Goal: Task Accomplishment & Management: Manage account settings

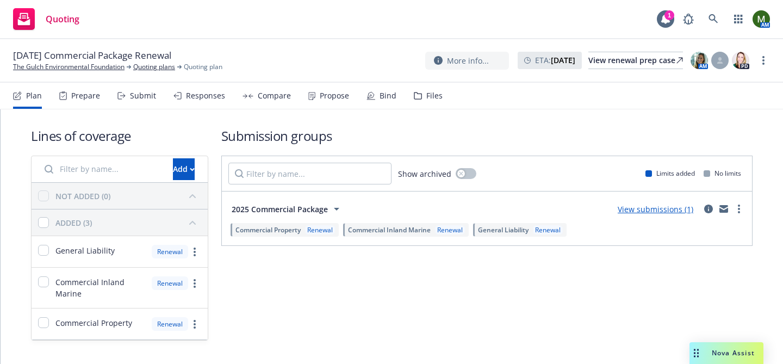
click at [326, 95] on div "Propose" at bounding box center [334, 95] width 29 height 9
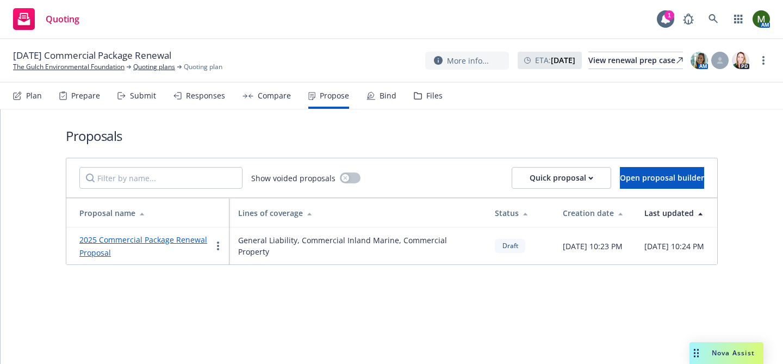
click at [160, 233] on div "2025 Commercial Package Renewal Proposal" at bounding box center [145, 246] width 132 height 26
click at [160, 242] on link "2025 Commercial Package Renewal Proposal" at bounding box center [143, 245] width 128 height 23
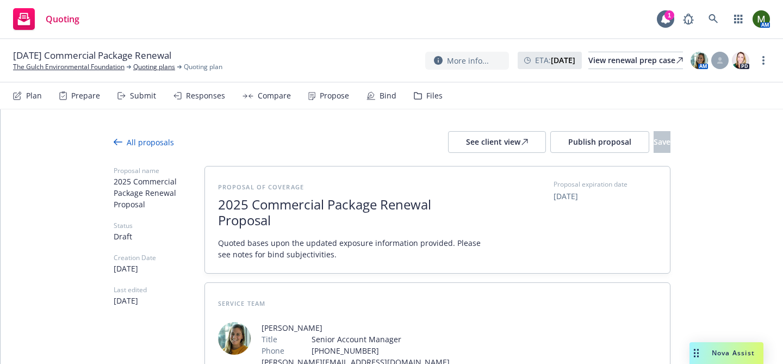
click at [429, 102] on div "Files" at bounding box center [428, 96] width 29 height 26
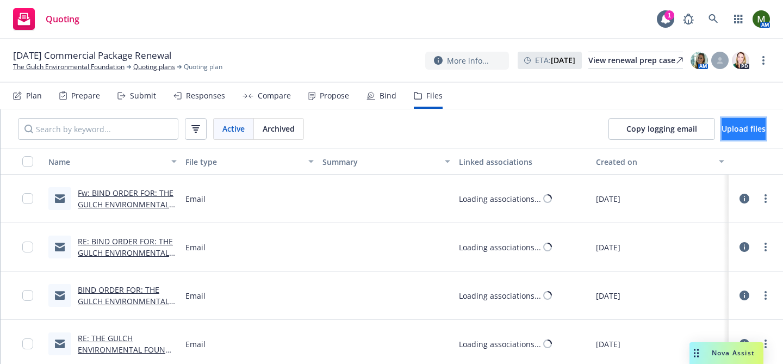
click at [722, 129] on span "Upload files" at bounding box center [744, 128] width 44 height 10
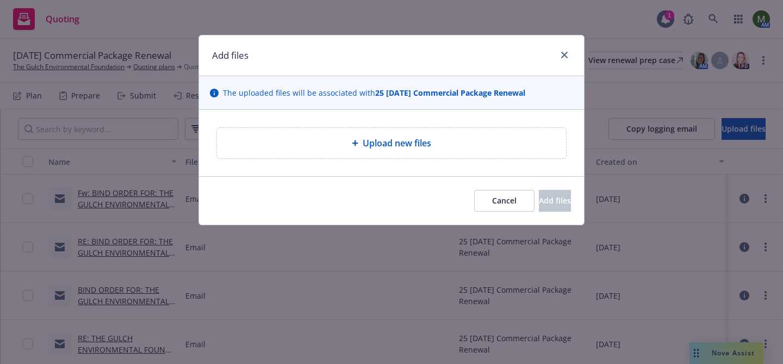
type textarea "x"
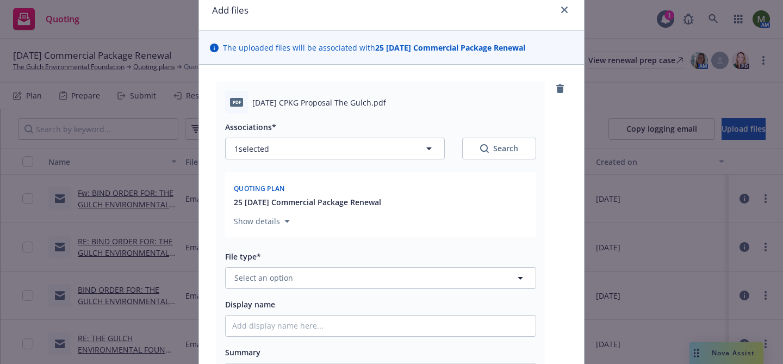
scroll to position [52, 0]
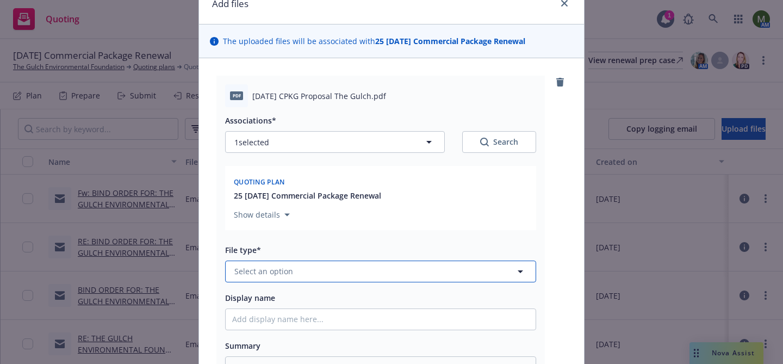
click at [395, 267] on button "Select an option" at bounding box center [380, 272] width 311 height 22
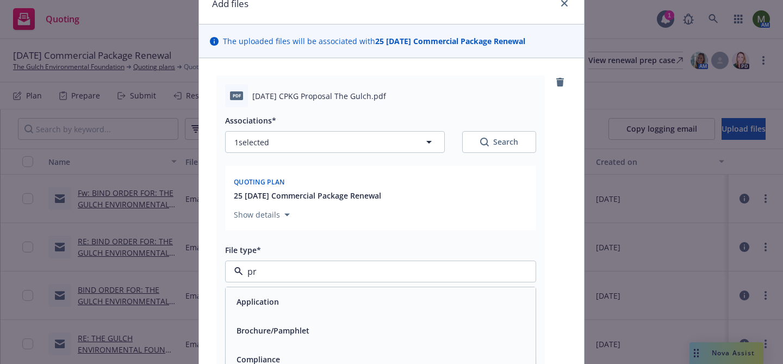
type input "pro"
click at [332, 329] on div "Proposal" at bounding box center [380, 331] width 297 height 16
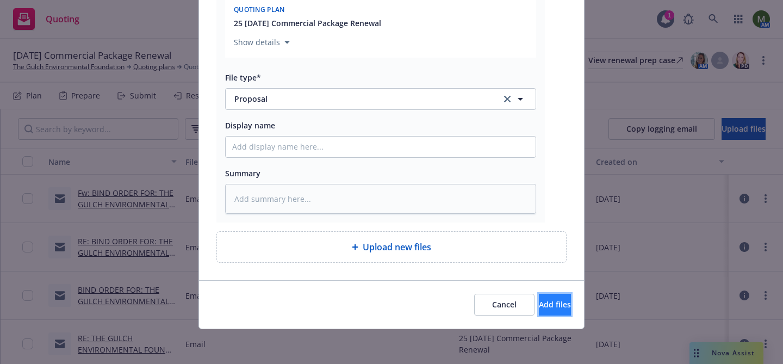
click at [548, 301] on span "Add files" at bounding box center [555, 304] width 32 height 10
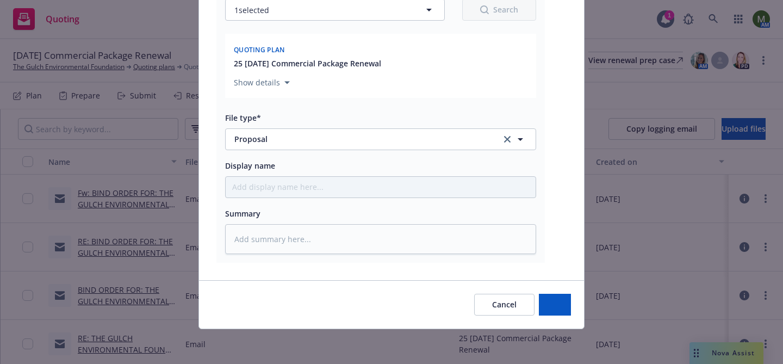
scroll to position [184, 0]
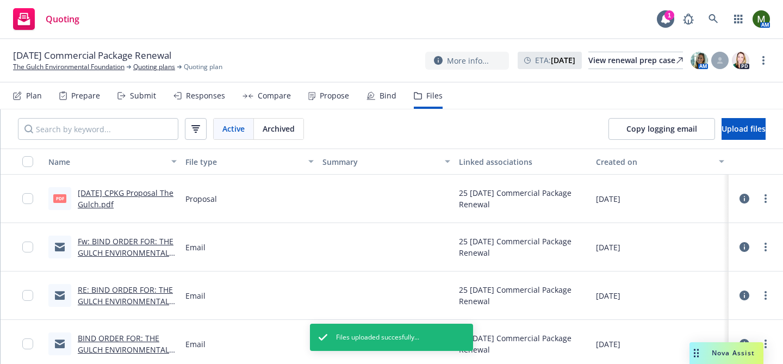
click at [329, 100] on div "Propose" at bounding box center [334, 95] width 29 height 9
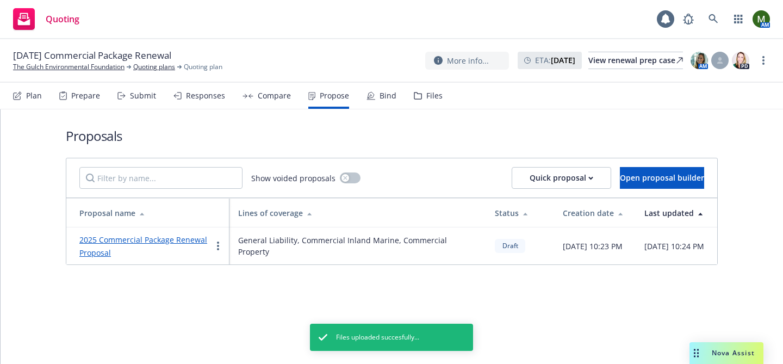
click at [175, 242] on link "2025 Commercial Package Renewal Proposal" at bounding box center [143, 245] width 128 height 23
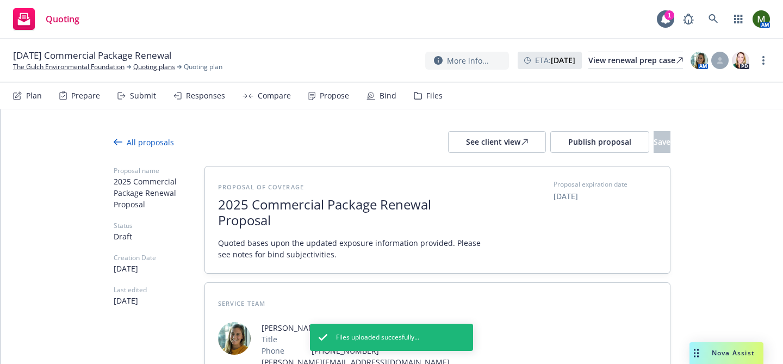
click at [568, 138] on span "Publish proposal" at bounding box center [599, 142] width 63 height 10
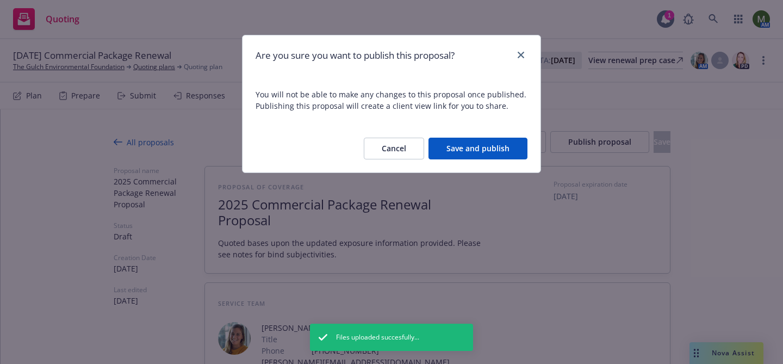
click at [509, 151] on button "Save and publish" at bounding box center [478, 149] width 99 height 22
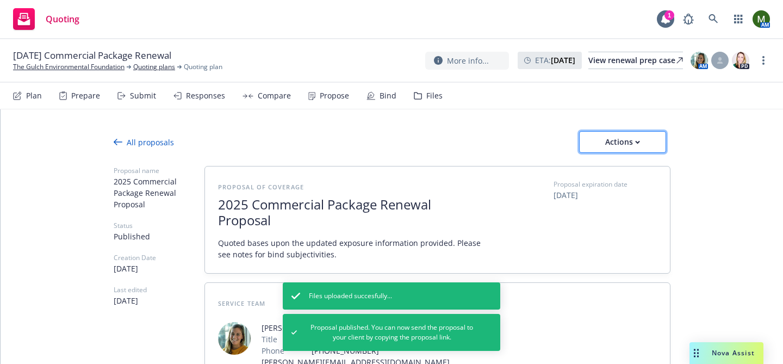
click at [589, 143] on button "Actions" at bounding box center [622, 142] width 87 height 22
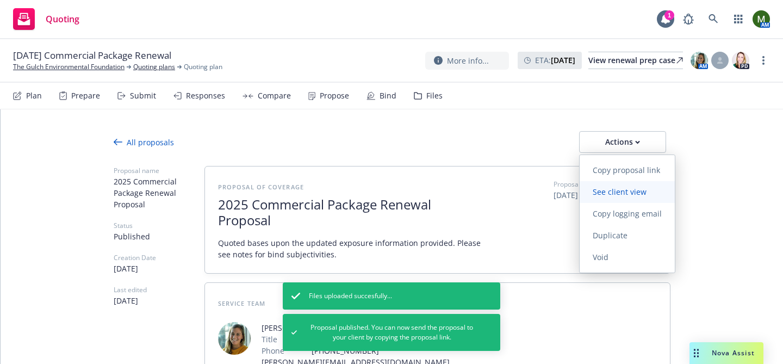
click at [599, 195] on span "See client view" at bounding box center [620, 192] width 80 height 10
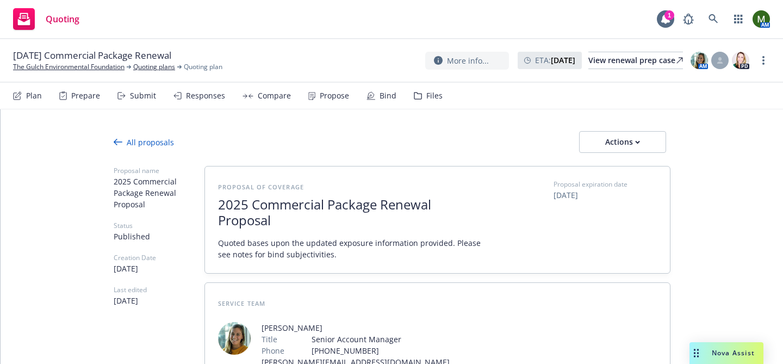
type textarea "x"
click at [381, 97] on div "Bind" at bounding box center [388, 95] width 17 height 9
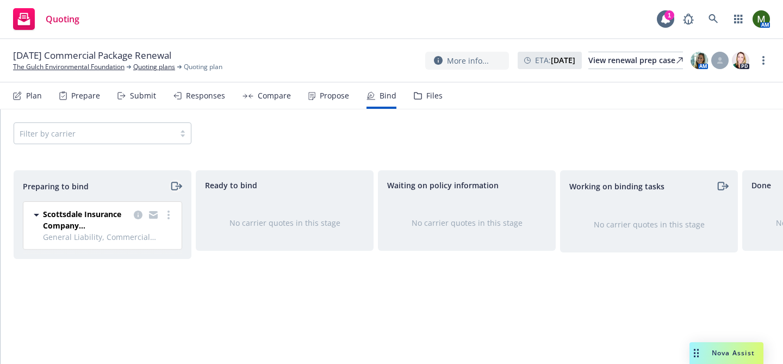
click at [176, 186] on icon "moveRight" at bounding box center [178, 186] width 5 height 0
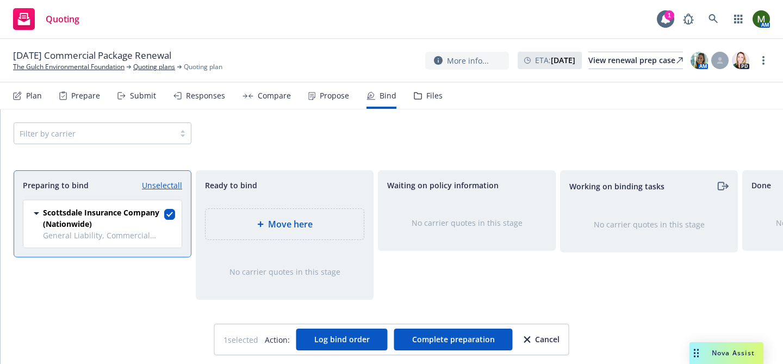
click at [268, 218] on span "Move here" at bounding box center [290, 224] width 45 height 13
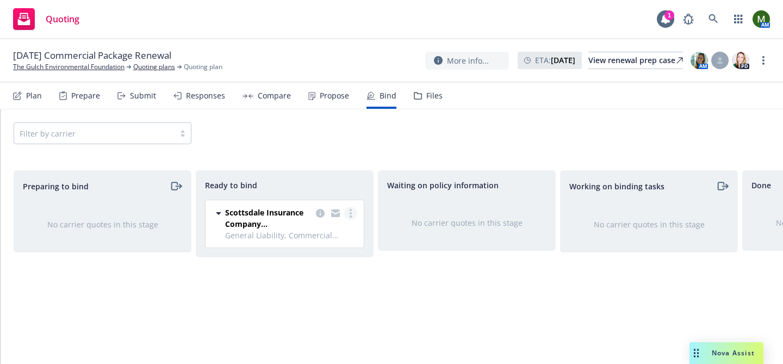
click at [349, 213] on link "more" at bounding box center [350, 213] width 13 height 13
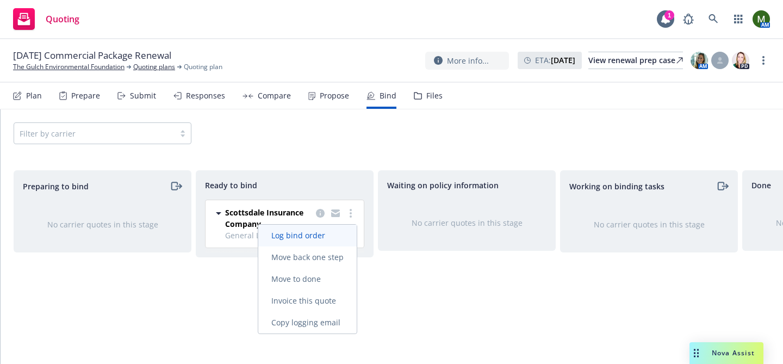
click at [337, 231] on span "Log bind order" at bounding box center [298, 235] width 80 height 10
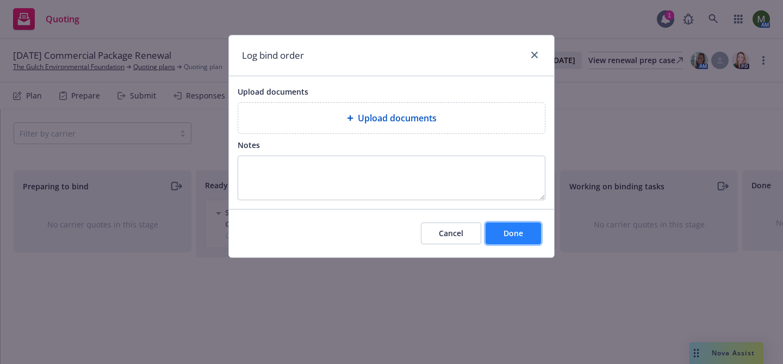
click at [517, 224] on button "Done" at bounding box center [513, 233] width 55 height 22
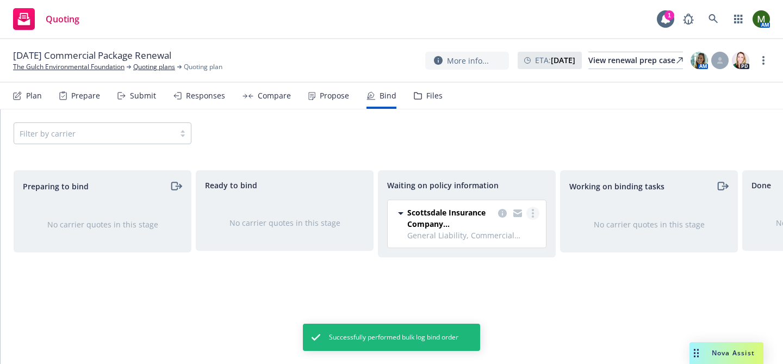
click at [537, 212] on link "more" at bounding box center [533, 213] width 13 height 13
click at [503, 236] on span "Create policies" at bounding box center [481, 236] width 80 height 10
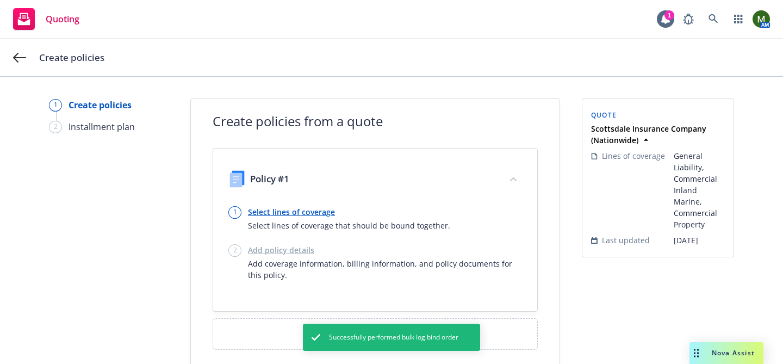
click at [305, 211] on link "Select lines of coverage" at bounding box center [349, 211] width 202 height 11
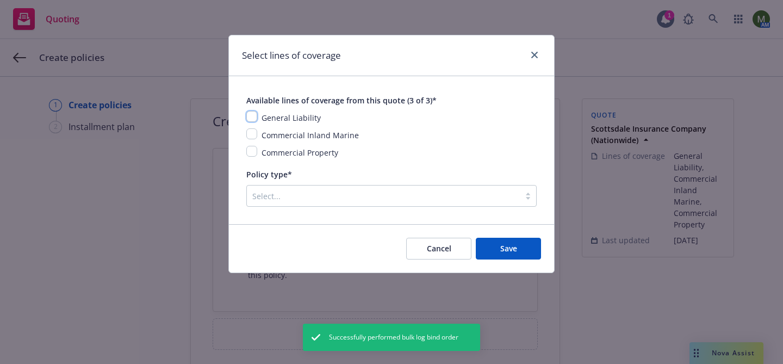
click at [252, 119] on input "checkbox" at bounding box center [251, 116] width 11 height 11
checkbox input "true"
click at [252, 130] on input "checkbox" at bounding box center [251, 133] width 11 height 11
checkbox input "true"
click at [252, 147] on input "checkbox" at bounding box center [251, 151] width 11 height 11
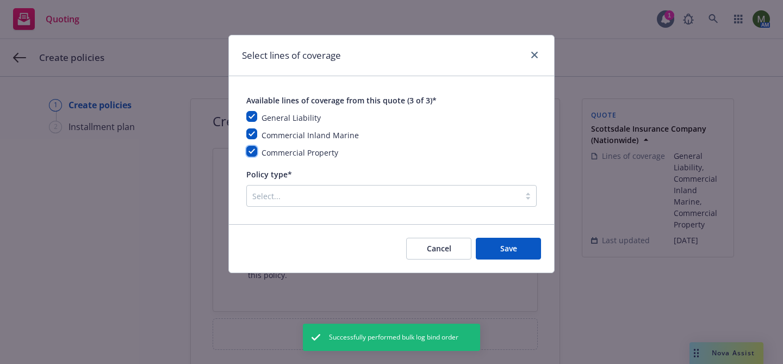
checkbox input "true"
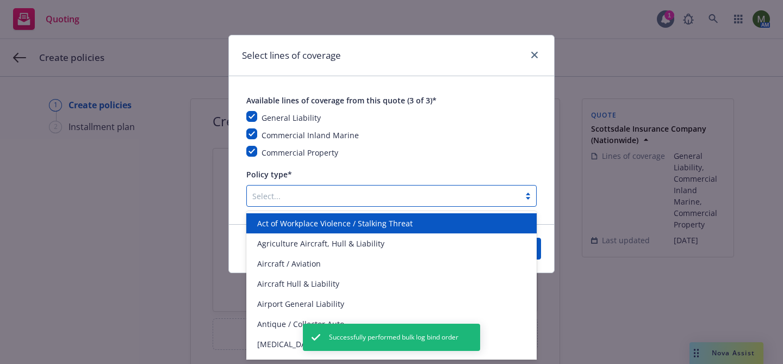
click at [283, 193] on div at bounding box center [383, 195] width 262 height 13
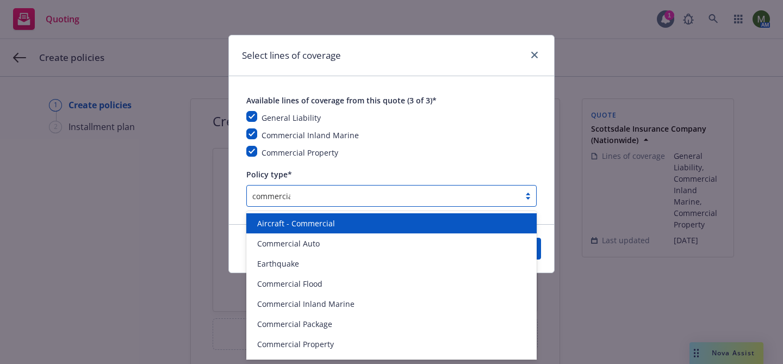
type input "commercial"
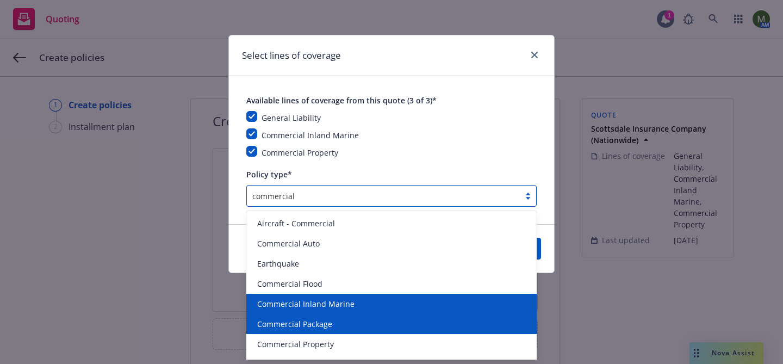
click at [313, 320] on span "Commercial Package" at bounding box center [294, 323] width 75 height 11
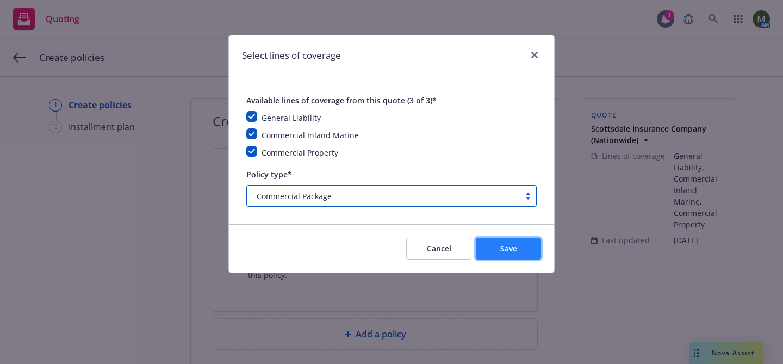
click at [505, 248] on span "Save" at bounding box center [508, 248] width 17 height 10
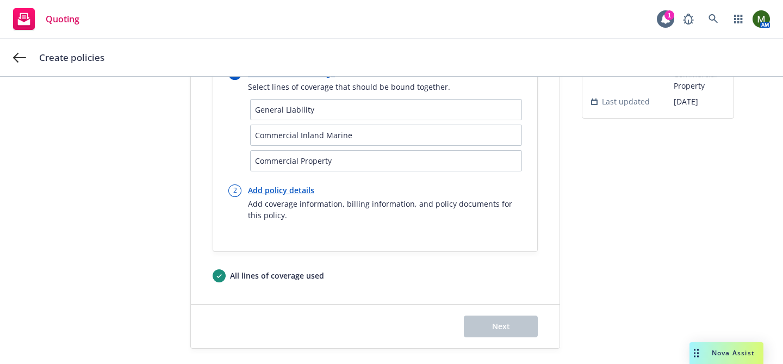
scroll to position [145, 0]
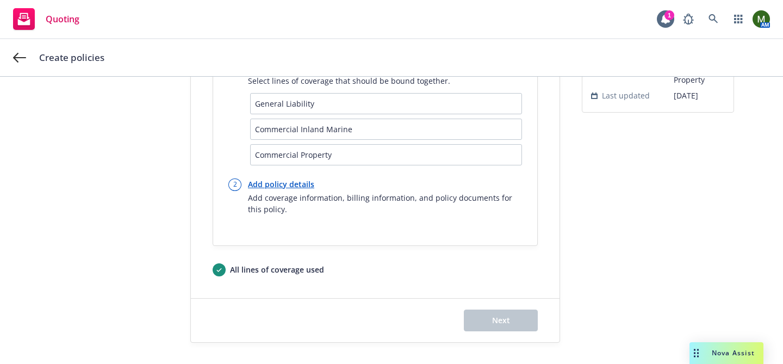
click at [286, 183] on link "Add policy details" at bounding box center [385, 183] width 274 height 11
select select "12"
select select "OK"
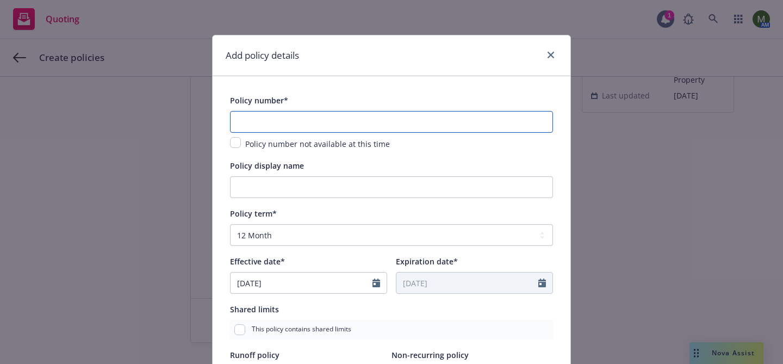
click at [317, 129] on input "text" at bounding box center [391, 122] width 323 height 22
paste input "CPS8295655"
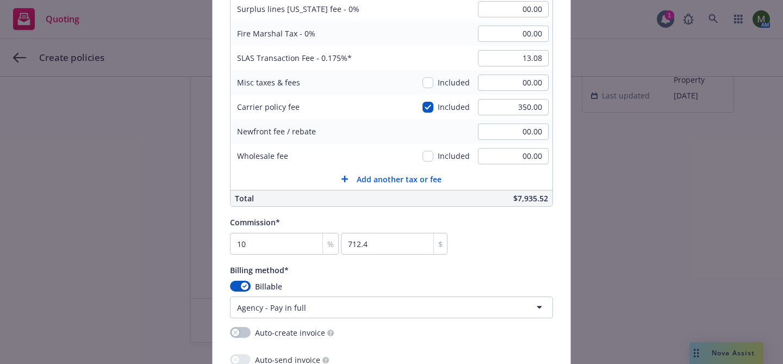
scroll to position [796, 0]
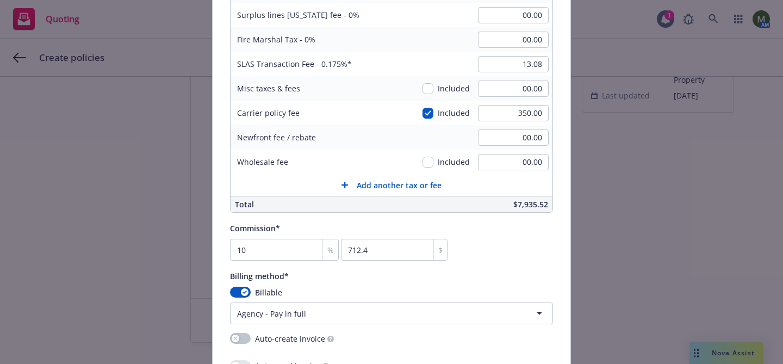
type input "CPS8295655"
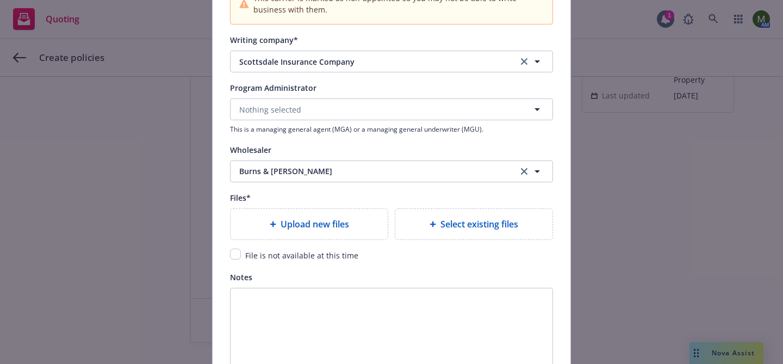
scroll to position [1322, 0]
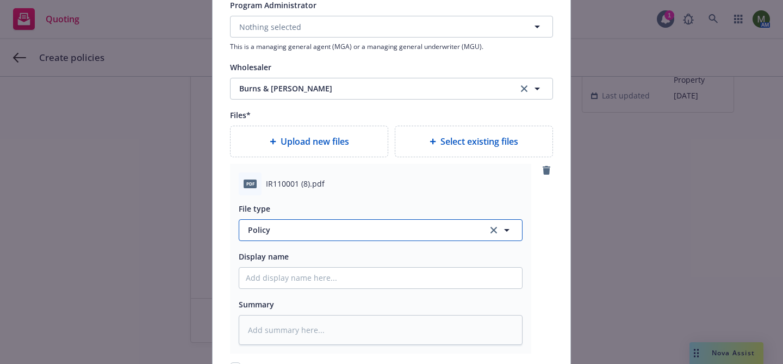
click at [352, 227] on span "Policy" at bounding box center [361, 229] width 227 height 11
type input "inv"
click at [328, 291] on div "Invoice - Third Party" at bounding box center [381, 289] width 270 height 16
type textarea "x"
click at [324, 280] on input "Policy display name" at bounding box center [380, 278] width 283 height 21
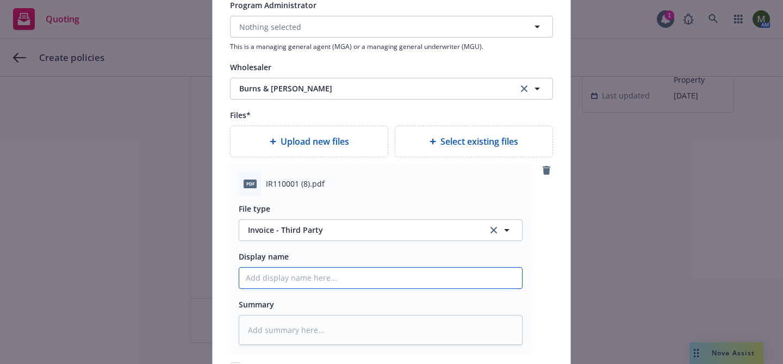
type input "I"
type textarea "x"
type input "Inv"
type textarea "x"
type input "Invo"
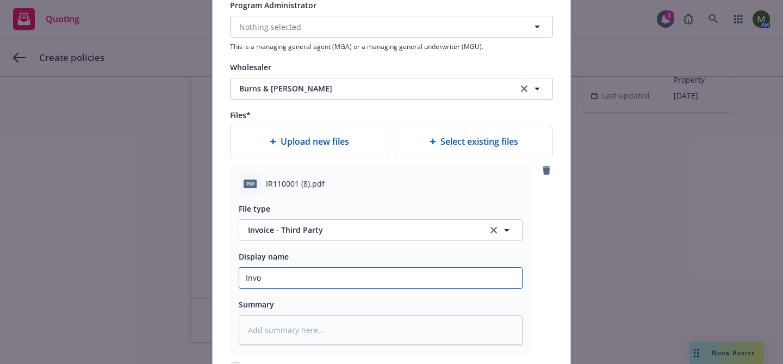
type textarea "x"
type input "Invoi"
type textarea "x"
type input "Invoic"
type textarea "x"
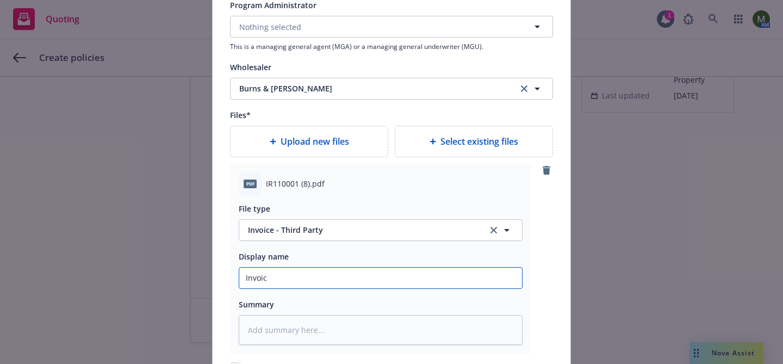
type input "Invoice"
type textarea "x"
type input "Invoice"
type textarea "x"
type input "Invoice #"
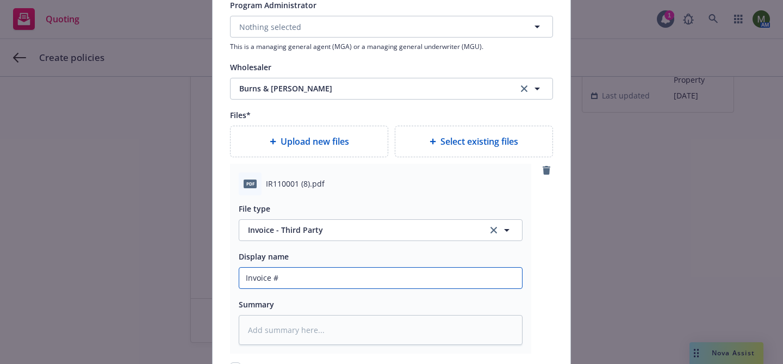
paste input "CPS8295655"
type textarea "x"
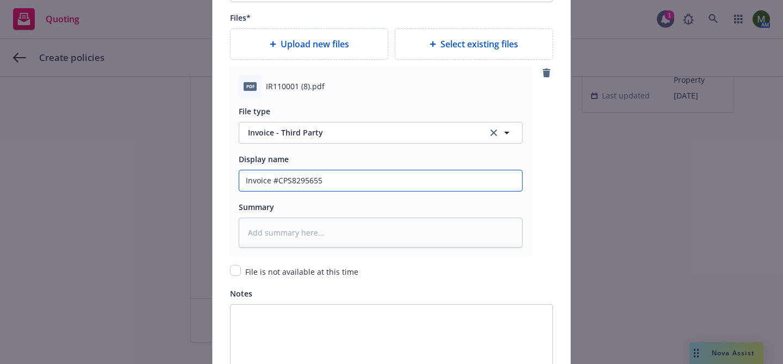
scroll to position [1397, 0]
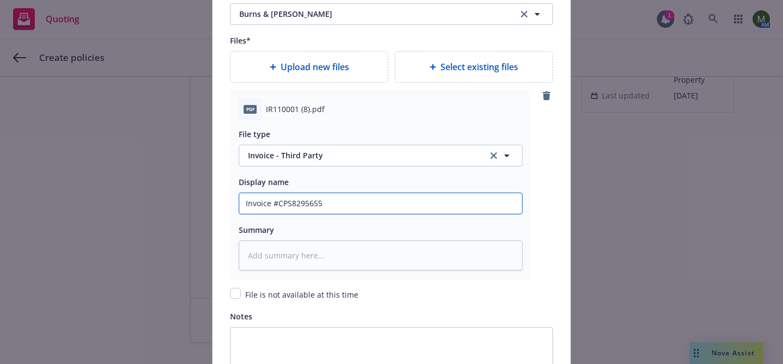
type input "Invoice #CPS8295655"
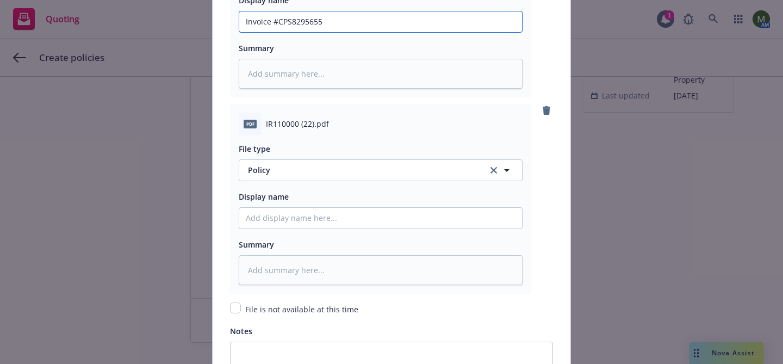
scroll to position [1598, 0]
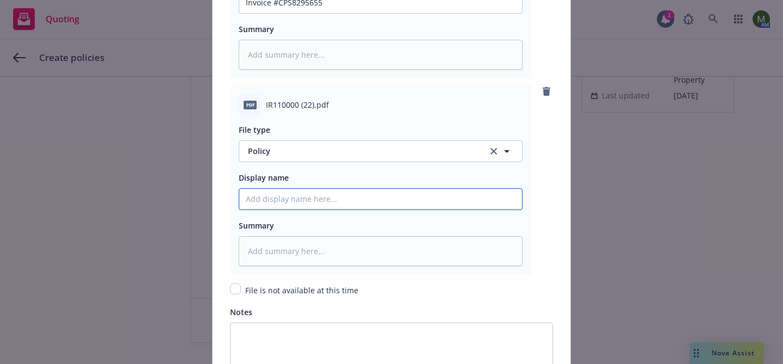
click at [322, 195] on input "Policy display name" at bounding box center [380, 199] width 283 height 21
type textarea "x"
type input "Co"
type textarea "x"
type input "Com"
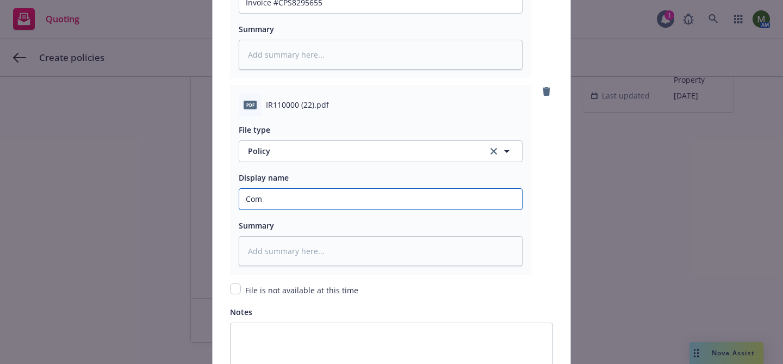
type textarea "x"
type input "Comme"
type textarea "x"
type input "Commec"
type textarea "x"
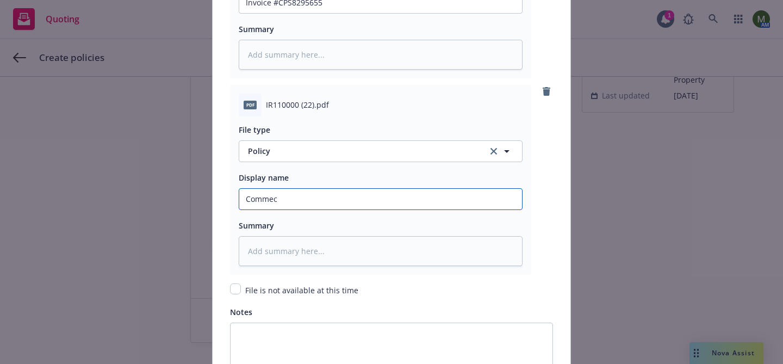
type input "Comme"
type textarea "x"
type input "Commer"
type textarea "x"
type input "Commerci"
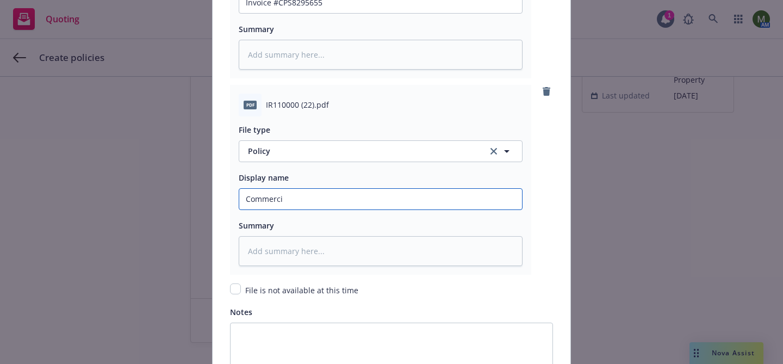
type textarea "x"
type input "Commercia"
type textarea "x"
type input "Commercial"
type textarea "x"
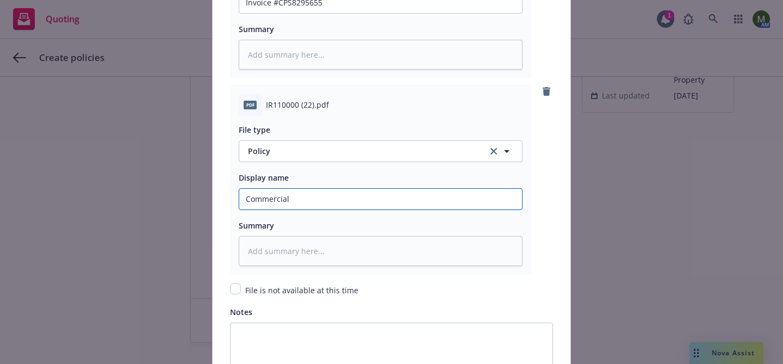
type input "Commercial"
type textarea "x"
type input "Commercial P"
type textarea "x"
type input "Commercial Pa"
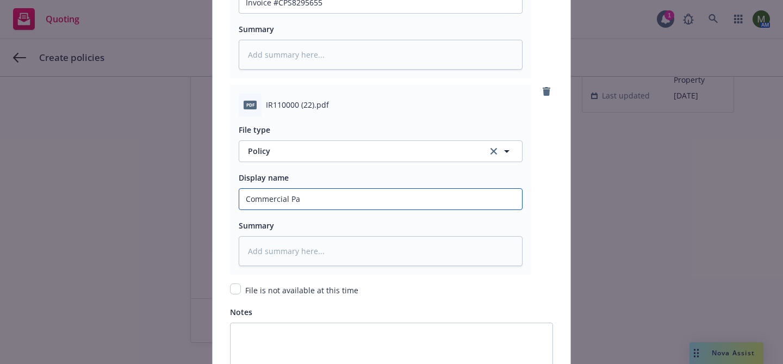
type textarea "x"
type input "Commercial Pac"
type textarea "x"
type input "Commercial Packa"
type textarea "x"
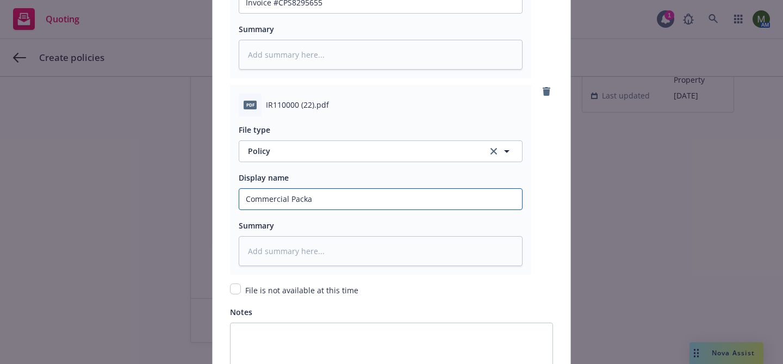
type input "Commercial Packag"
type textarea "x"
type input "Commercial Package"
type textarea "x"
type input "Commercial Package"
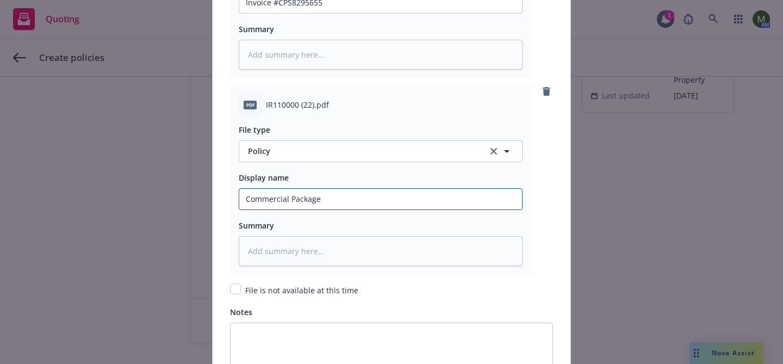
type textarea "x"
type input "Commercial Package P"
type textarea "x"
type input "Commercial Package Po"
type textarea "x"
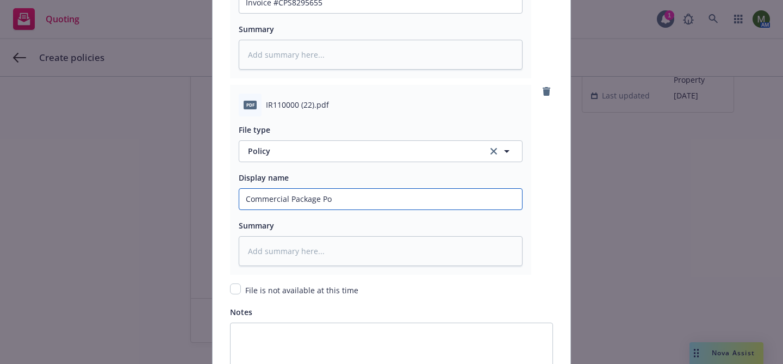
type input "Commercial Package Pol"
type textarea "x"
type input "Commercial Package Poli"
type textarea "x"
type input "Commercial Package Polic"
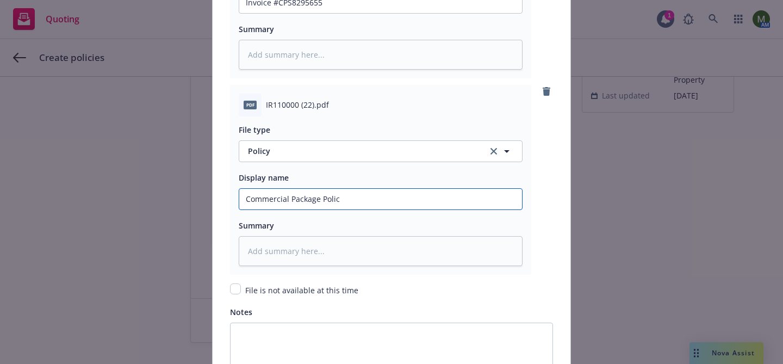
type textarea "x"
type input "Commercial Package Policy"
type textarea "x"
type input "Commercial Package Policy"
type textarea "x"
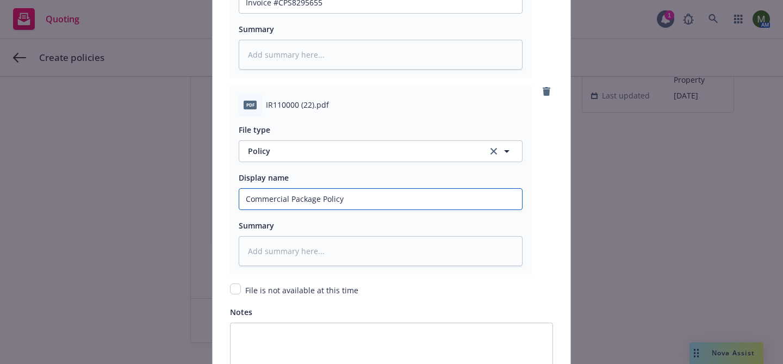
type input "Commercial Package Policy #"
paste input "CPS8295655"
type textarea "x"
type input "Commercial Package Policy #CPS8295655"
type textarea "x"
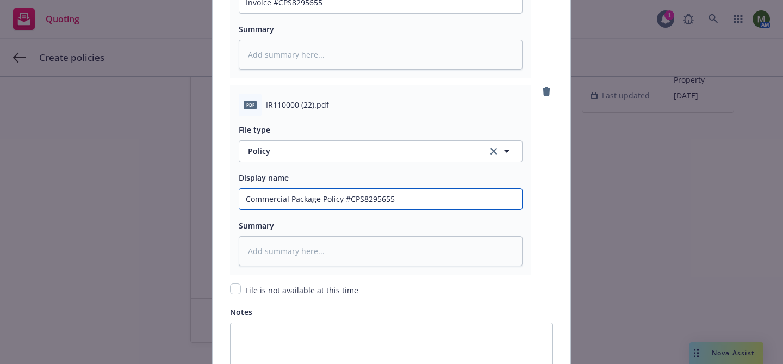
type input "Commercial Package Policy #CPS8295655"
type textarea "x"
type input "Commercial Package Policy #CPS8295655 2"
type textarea "x"
type input "Commercial Package Policy #CPS8295655 25"
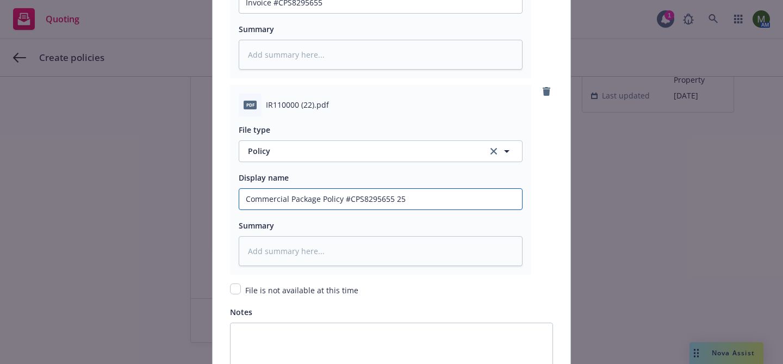
type textarea "x"
type input "Commercial Package Policy #CPS8295655 25-"
type textarea "x"
type input "Commercial Package Policy #CPS8295655 25-2"
type textarea "x"
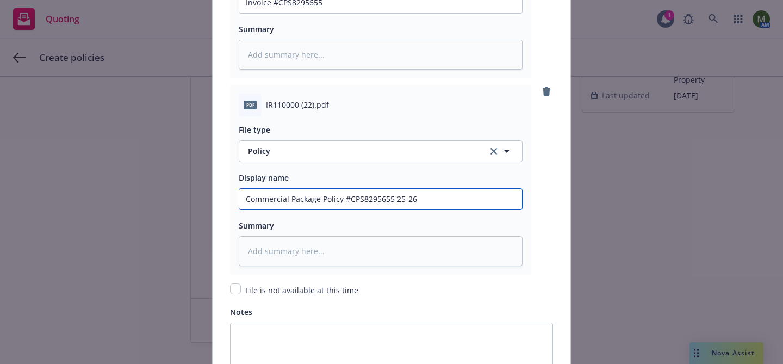
scroll to position [1739, 0]
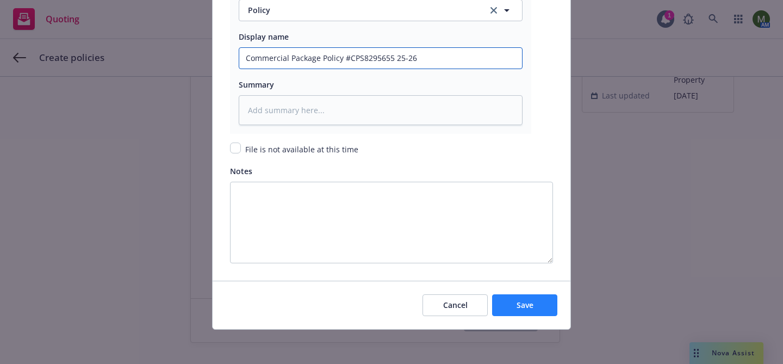
type input "Commercial Package Policy #CPS8295655 25-26"
click at [518, 301] on span "Save" at bounding box center [525, 305] width 17 height 10
type textarea "x"
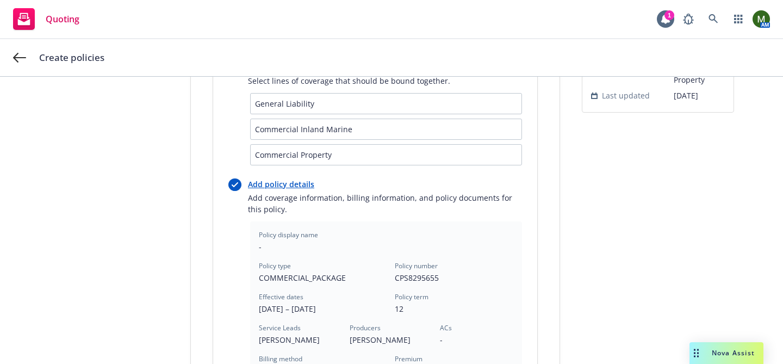
scroll to position [450, 0]
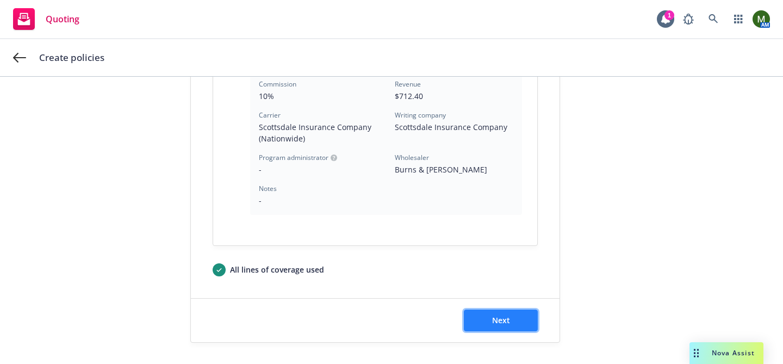
click at [514, 311] on button "Next" at bounding box center [501, 321] width 74 height 22
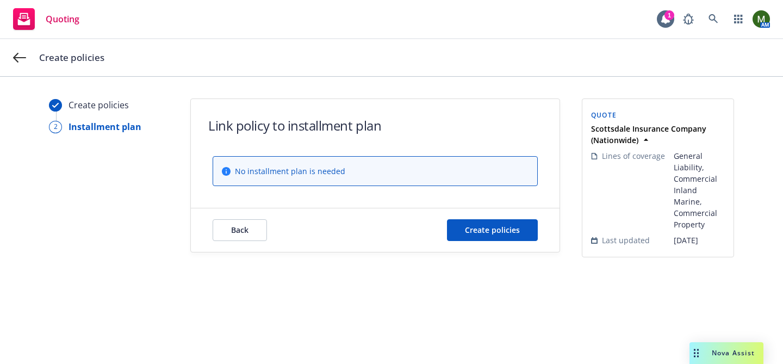
scroll to position [0, 0]
click at [512, 234] on span "Create policies" at bounding box center [492, 230] width 55 height 10
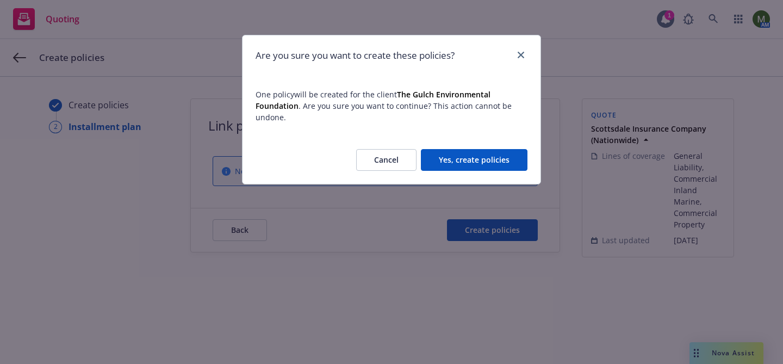
click at [481, 161] on button "Yes, create policies" at bounding box center [474, 160] width 107 height 22
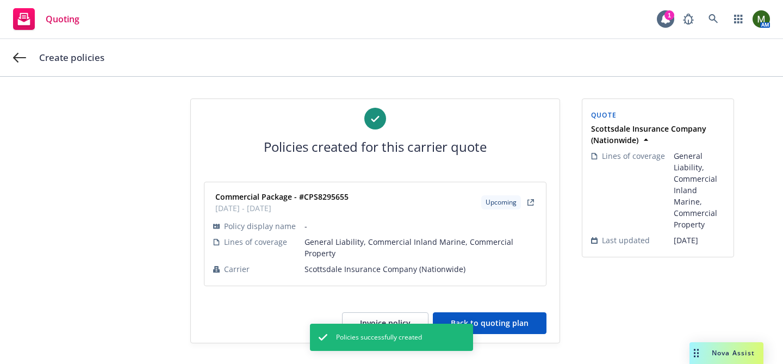
click at [497, 312] on button "Back to quoting plan" at bounding box center [490, 323] width 114 height 22
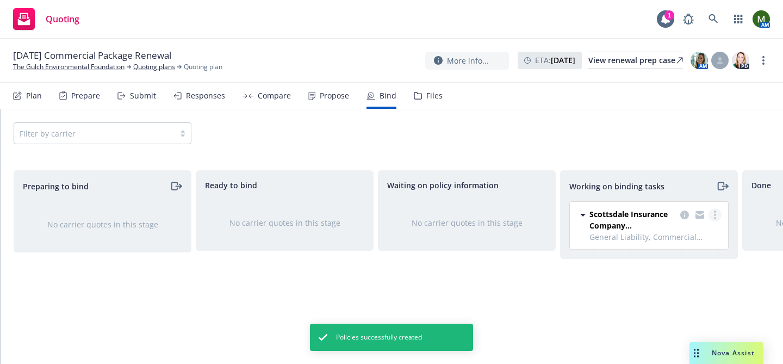
click at [718, 213] on link "more" at bounding box center [715, 214] width 13 height 13
click at [663, 258] on span "Move to done" at bounding box center [661, 258] width 76 height 10
click at [764, 63] on circle "more" at bounding box center [764, 64] width 2 height 2
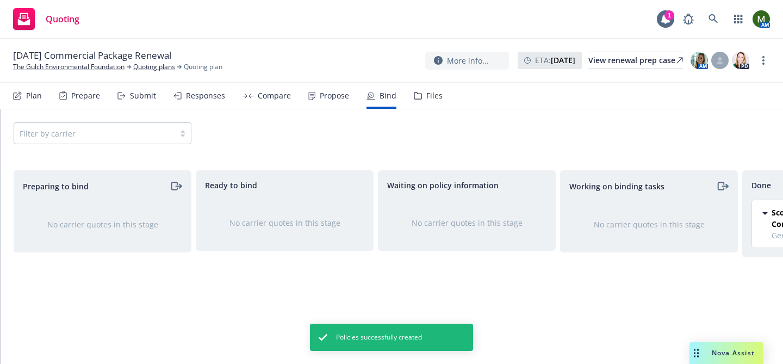
click at [688, 167] on link "Archive quoting plan" at bounding box center [708, 170] width 121 height 22
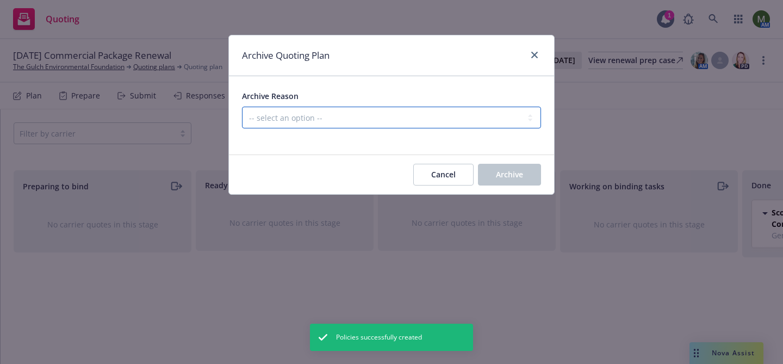
click at [508, 123] on select "-- select an option -- All policies in this renewal plan are auto-renewed Creat…" at bounding box center [391, 118] width 299 height 22
select select "ARCHIVED_RENEWAL_COMPLETED"
click at [242, 107] on select "-- select an option -- All policies in this renewal plan are auto-renewed Creat…" at bounding box center [391, 118] width 299 height 22
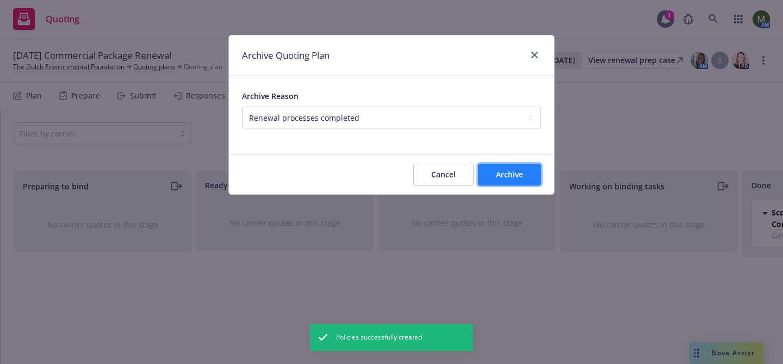
click at [518, 182] on button "Archive" at bounding box center [509, 175] width 63 height 22
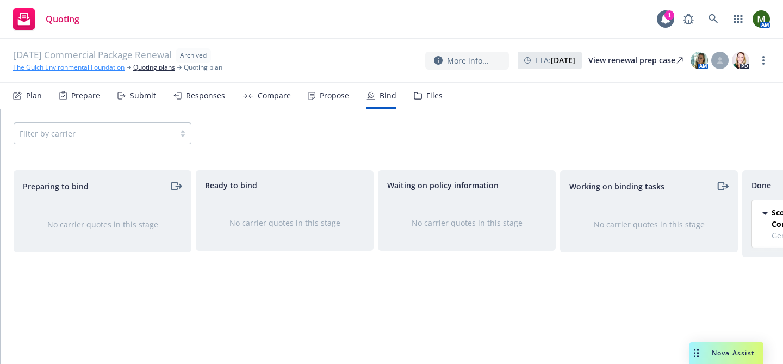
click at [61, 69] on link "The Gulch Environmental Foundation" at bounding box center [69, 68] width 112 height 10
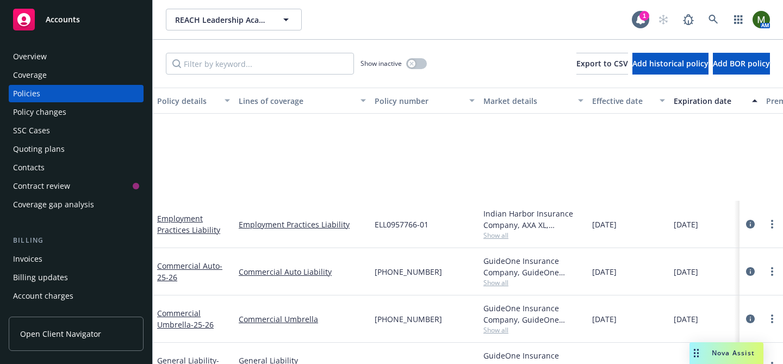
scroll to position [169, 0]
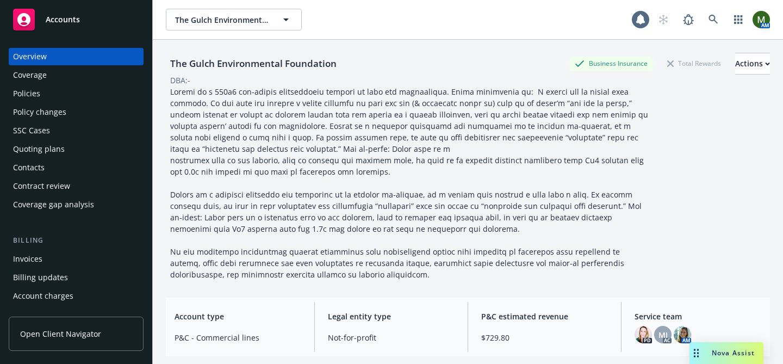
click at [53, 165] on div "Contacts" at bounding box center [76, 167] width 126 height 17
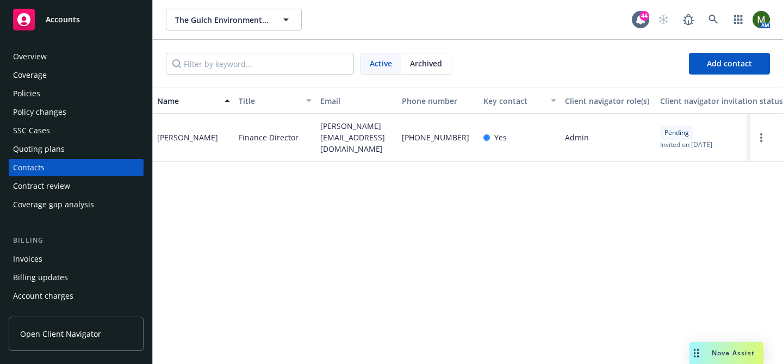
click at [328, 132] on span "k.lee@motive-power.com" at bounding box center [356, 137] width 73 height 34
copy span "k.lee@motive-power.com"
click at [108, 51] on div "Overview" at bounding box center [76, 56] width 126 height 17
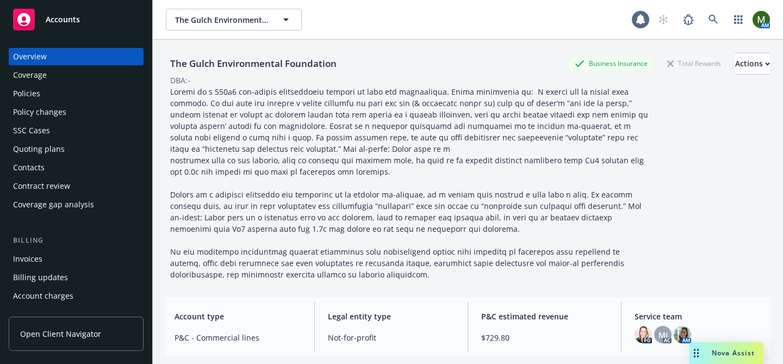
click at [220, 61] on div "The Gulch Environmental Foundation" at bounding box center [253, 64] width 175 height 14
copy div "The Gulch Environmental Foundation"
click at [52, 95] on div "Policies" at bounding box center [76, 93] width 126 height 17
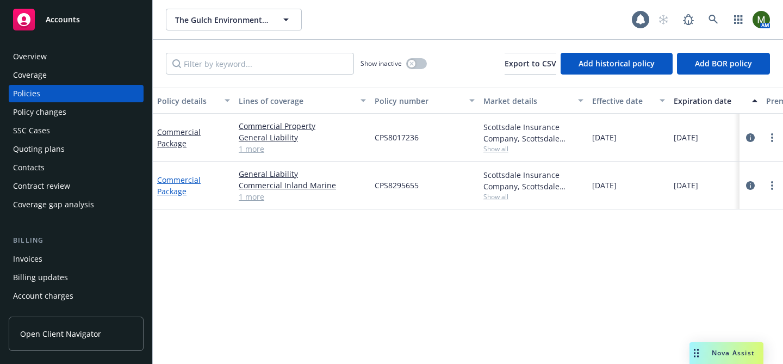
click at [183, 177] on link "Commercial Package" at bounding box center [179, 186] width 44 height 22
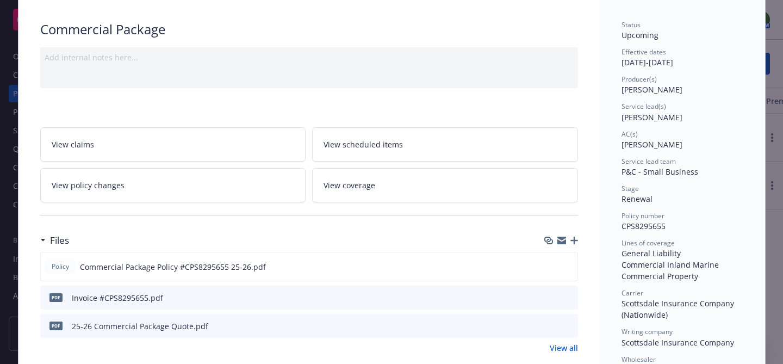
scroll to position [83, 0]
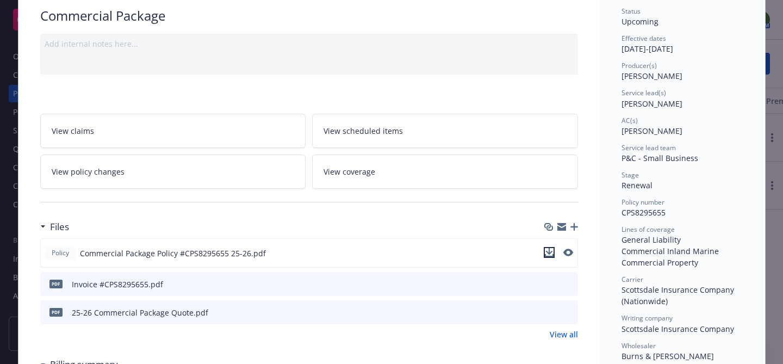
click at [548, 252] on icon "download file" at bounding box center [549, 252] width 9 height 9
click at [561, 226] on icon "button" at bounding box center [562, 225] width 9 height 4
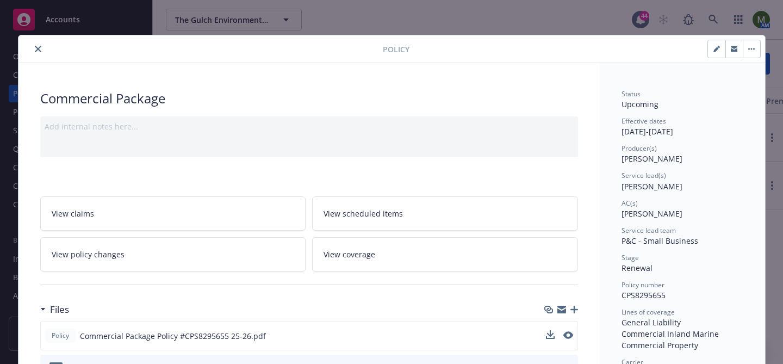
click at [43, 53] on div at bounding box center [203, 48] width 360 height 13
click at [42, 50] on button "close" at bounding box center [38, 48] width 13 height 13
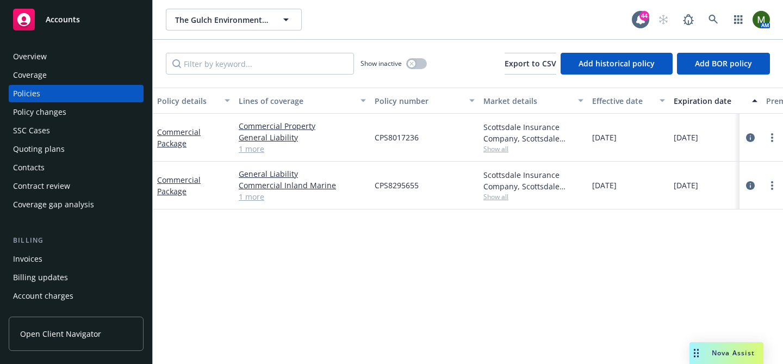
click at [85, 265] on div "Invoices" at bounding box center [76, 258] width 126 height 17
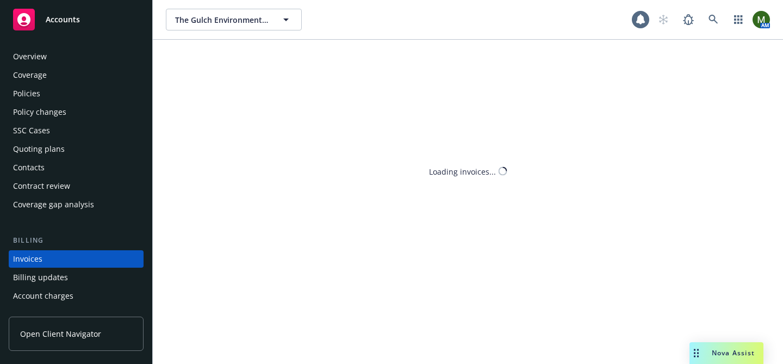
scroll to position [59, 0]
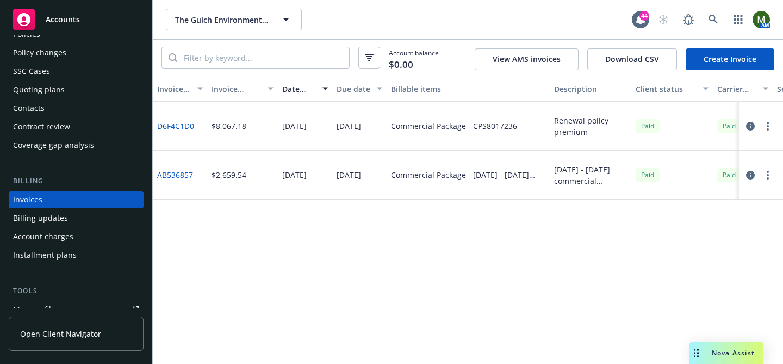
click at [727, 60] on link "Create Invoice" at bounding box center [730, 59] width 89 height 22
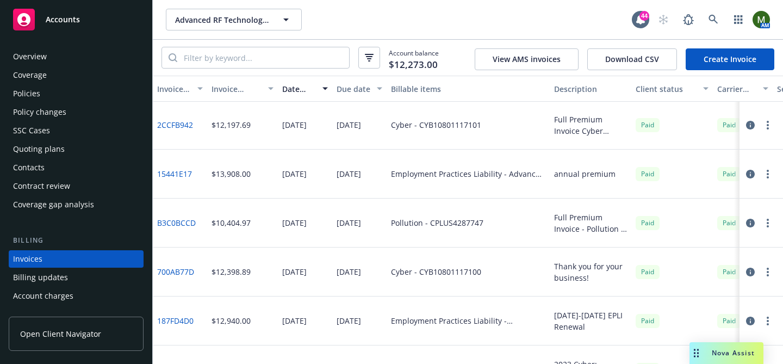
click at [42, 89] on div "Policies" at bounding box center [76, 93] width 126 height 17
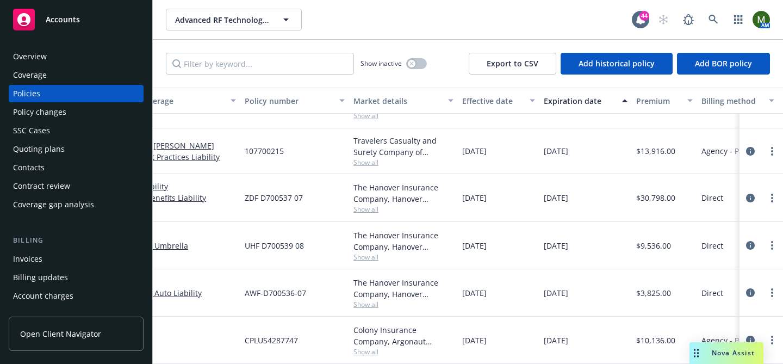
scroll to position [124, 0]
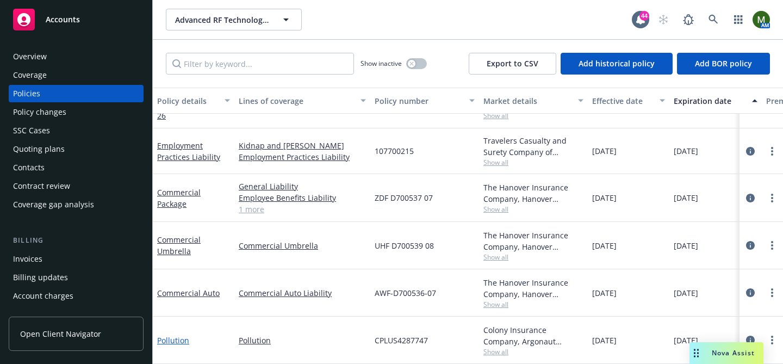
click at [174, 345] on link "Pollution" at bounding box center [173, 340] width 32 height 10
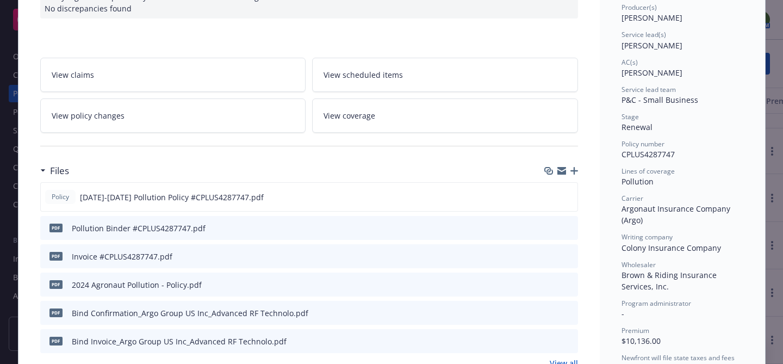
scroll to position [162, 0]
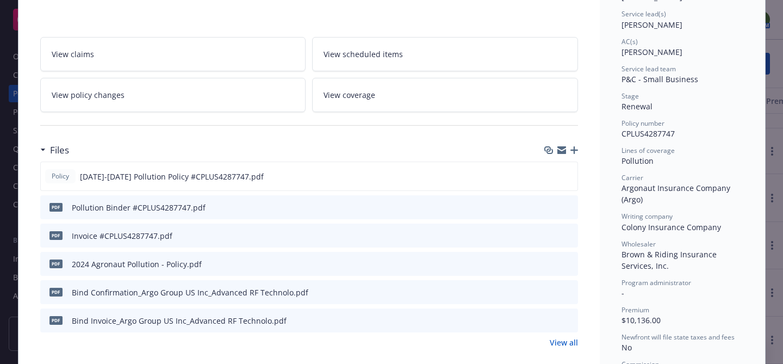
click at [571, 207] on icon "preview file" at bounding box center [568, 207] width 10 height 8
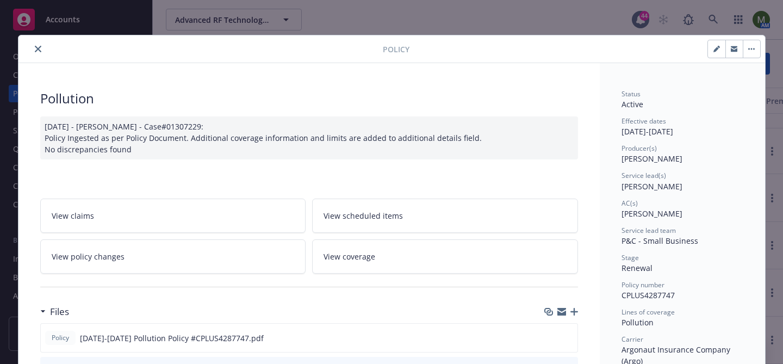
click at [747, 55] on button "button" at bounding box center [751, 48] width 17 height 17
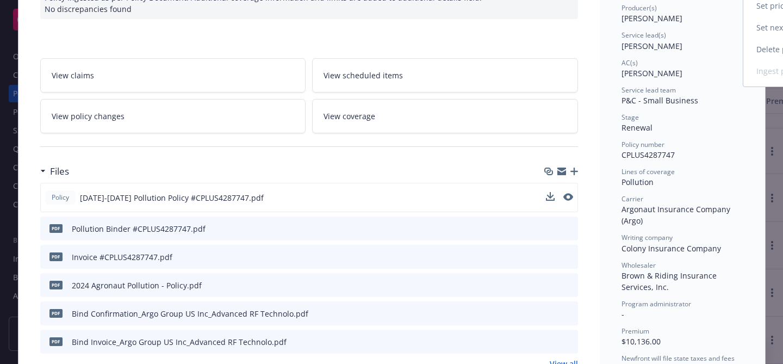
scroll to position [144, 0]
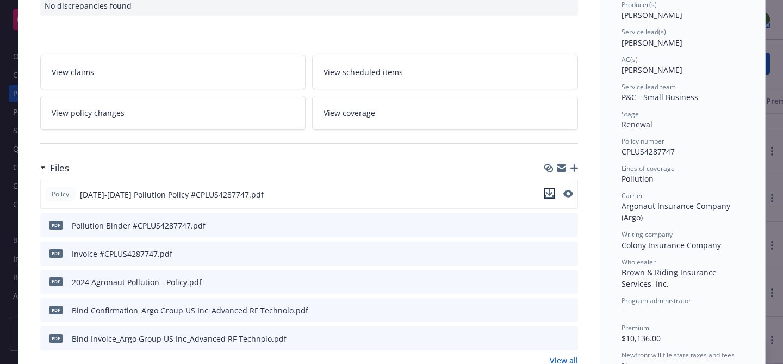
click at [551, 193] on icon "download file" at bounding box center [549, 193] width 9 height 9
click at [549, 224] on icon "download file" at bounding box center [550, 224] width 9 height 9
click at [553, 256] on icon "download file" at bounding box center [550, 256] width 9 height 3
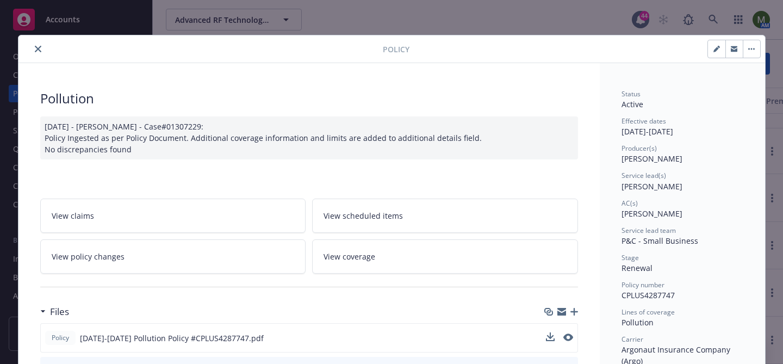
click at [753, 46] on button "button" at bounding box center [751, 48] width 17 height 17
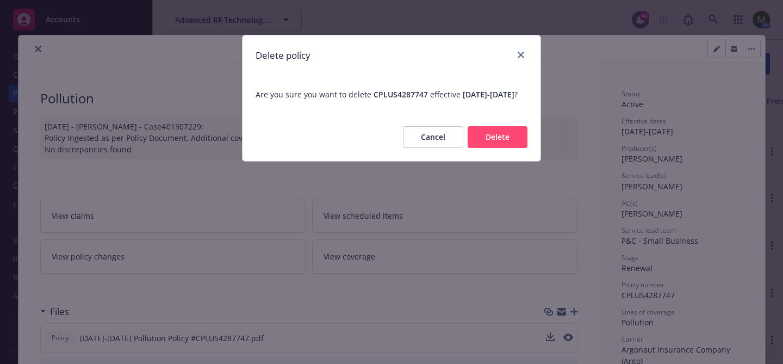
click at [502, 148] on button "Delete" at bounding box center [498, 137] width 60 height 22
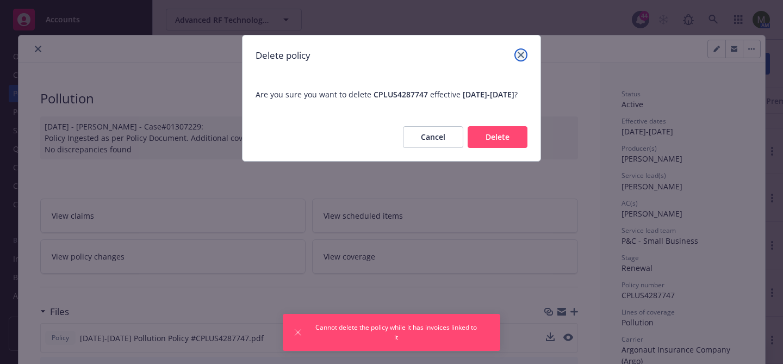
click at [524, 49] on link "close" at bounding box center [521, 54] width 13 height 13
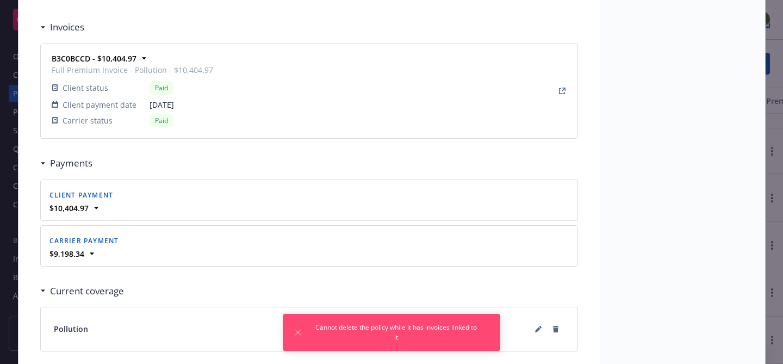
scroll to position [1000, 0]
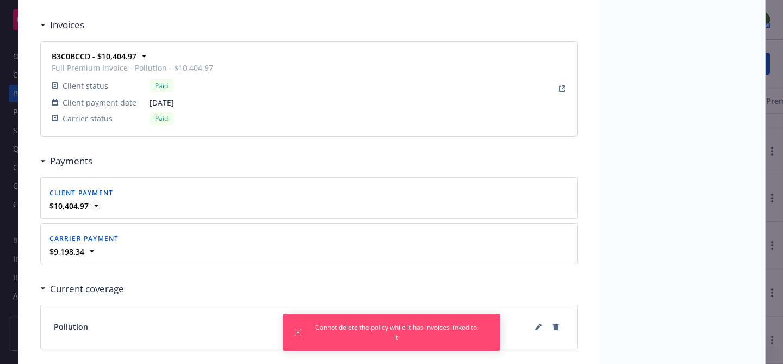
click at [95, 206] on icon at bounding box center [96, 206] width 4 height 2
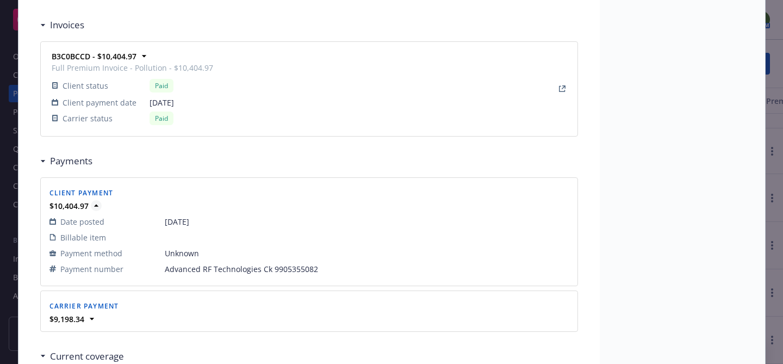
click at [95, 204] on icon at bounding box center [96, 205] width 4 height 2
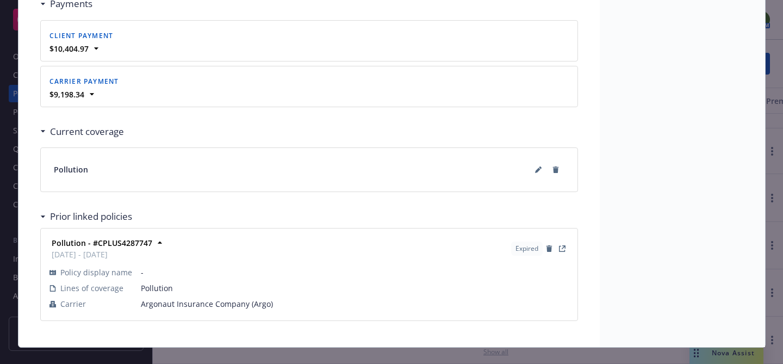
scroll to position [1159, 0]
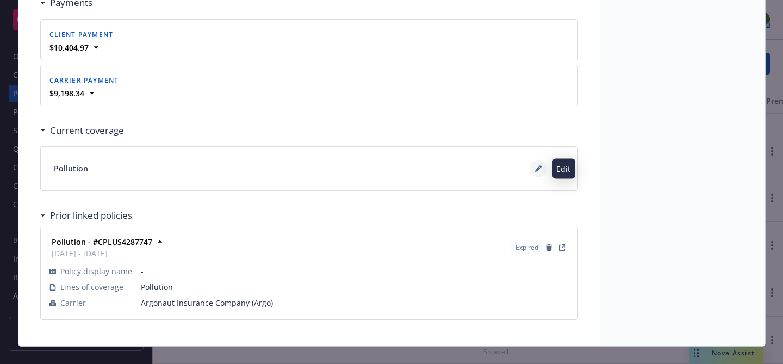
click at [536, 170] on icon at bounding box center [537, 168] width 5 height 5
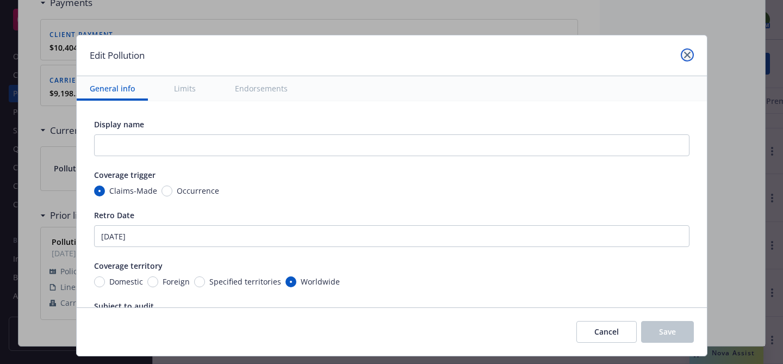
click at [685, 59] on link "close" at bounding box center [687, 54] width 13 height 13
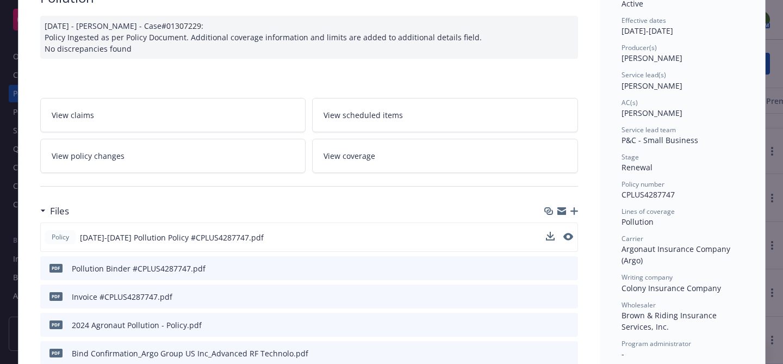
scroll to position [0, 0]
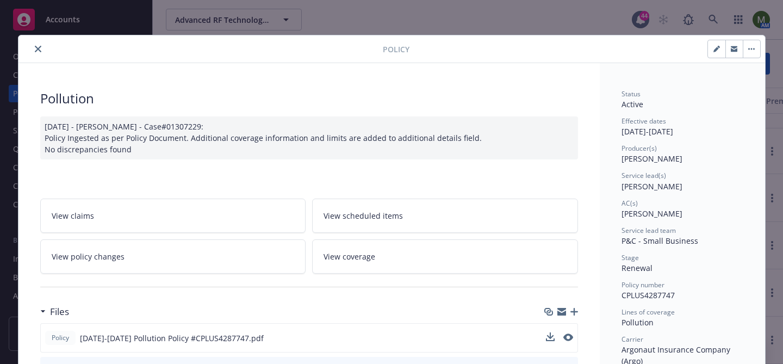
click at [38, 50] on icon "close" at bounding box center [38, 49] width 7 height 7
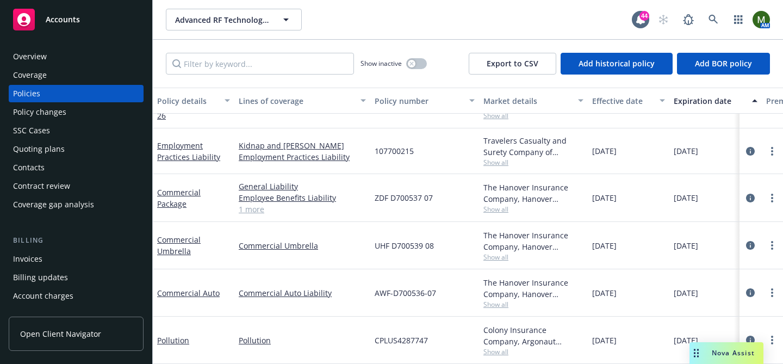
click at [49, 255] on div "Invoices" at bounding box center [76, 258] width 126 height 17
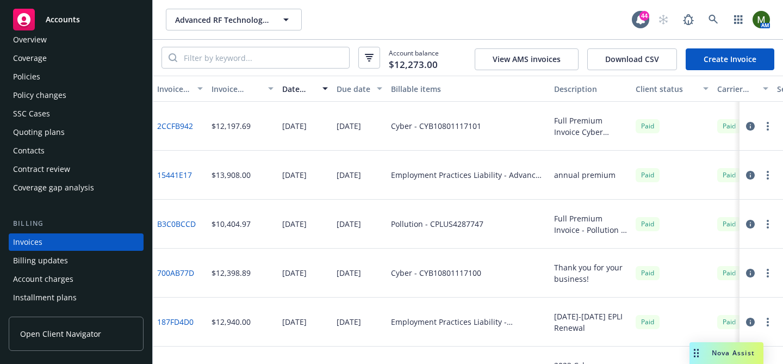
scroll to position [13, 0]
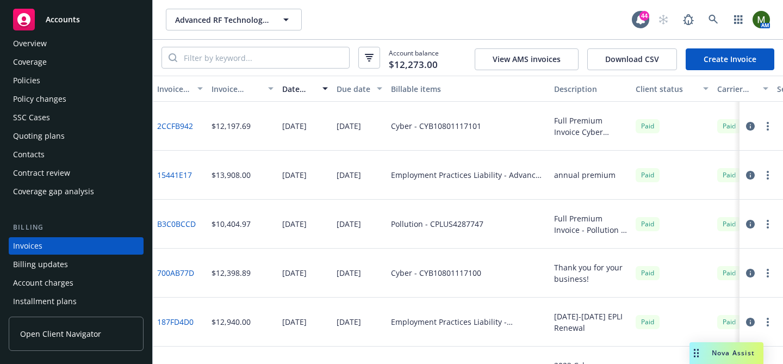
click at [34, 83] on div "Policies" at bounding box center [26, 80] width 27 height 17
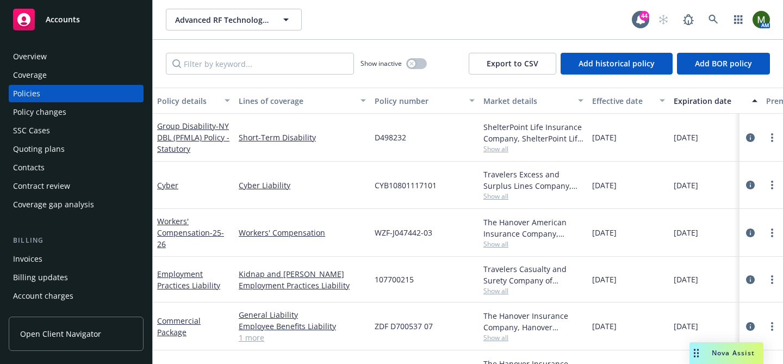
scroll to position [124, 0]
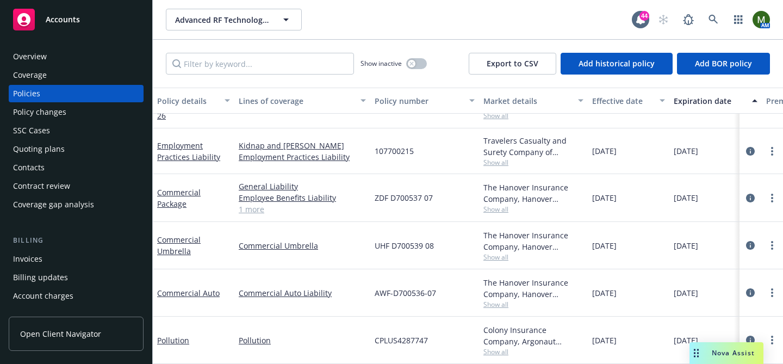
click at [63, 260] on div "Invoices" at bounding box center [76, 258] width 126 height 17
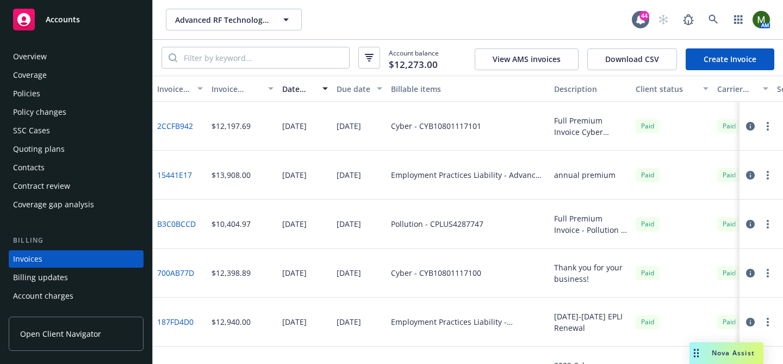
scroll to position [59, 0]
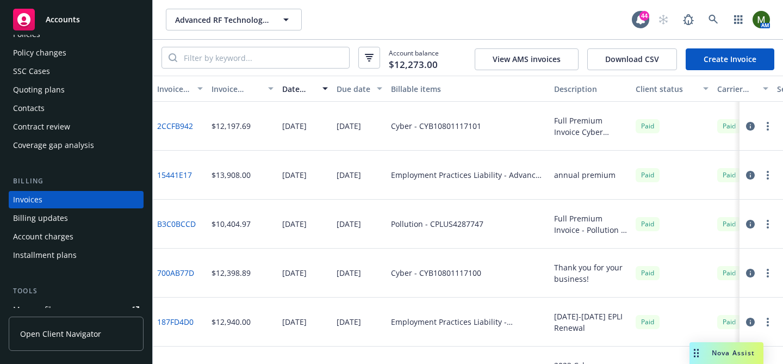
click at [735, 60] on link "Create Invoice" at bounding box center [730, 59] width 89 height 22
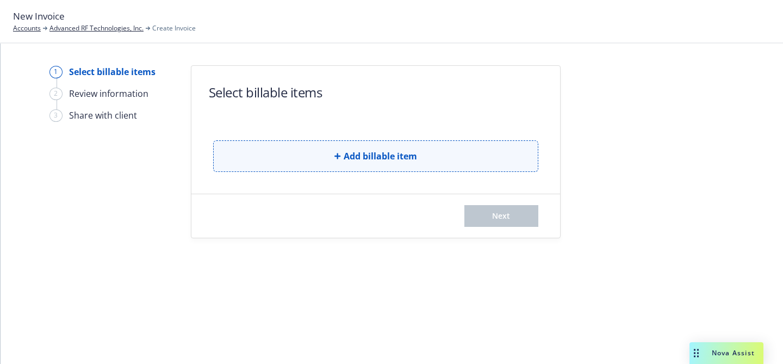
click at [362, 163] on button "Add billable item" at bounding box center [375, 156] width 325 height 32
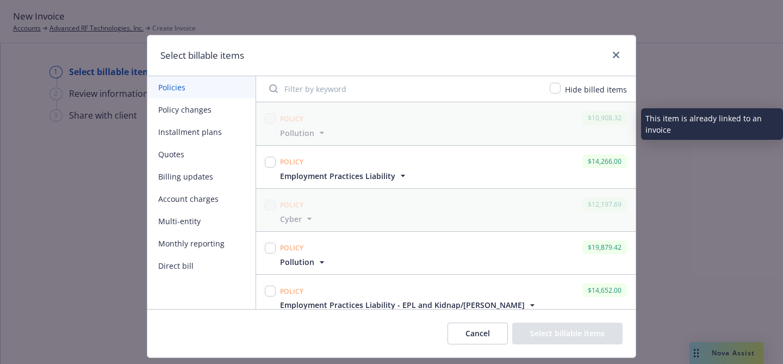
click at [317, 136] on icon "button" at bounding box center [322, 132] width 11 height 11
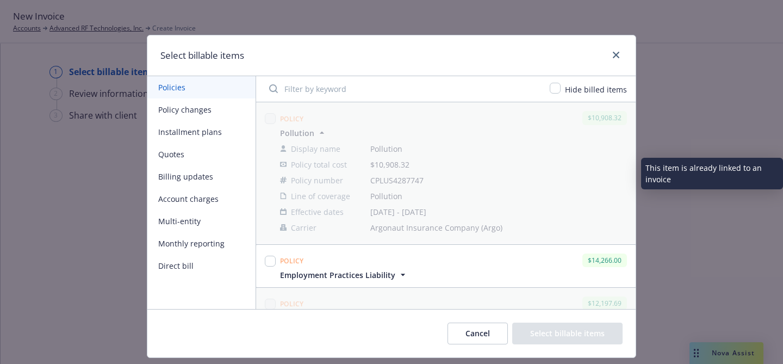
click at [317, 136] on icon "button" at bounding box center [322, 132] width 11 height 11
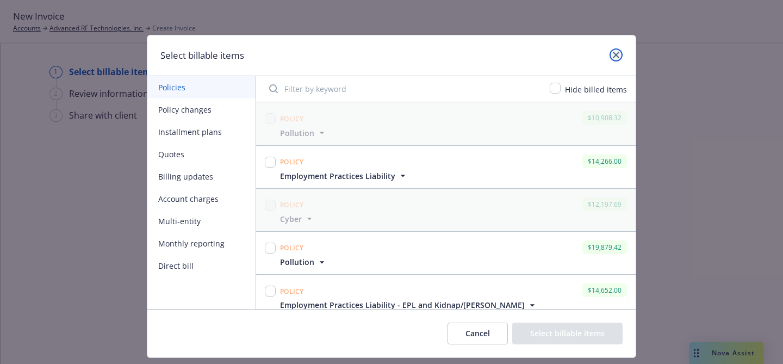
click at [618, 58] on icon "close" at bounding box center [616, 55] width 7 height 7
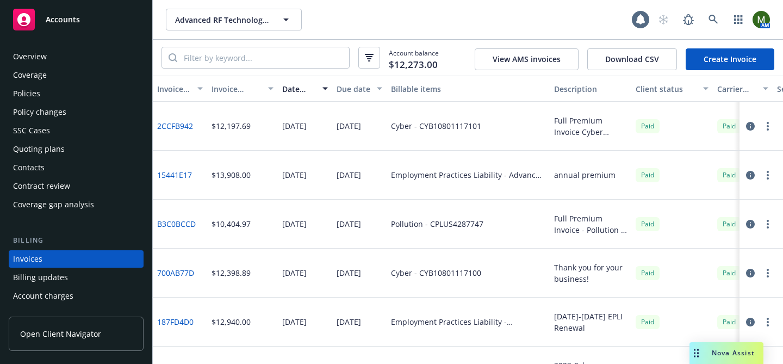
scroll to position [59, 0]
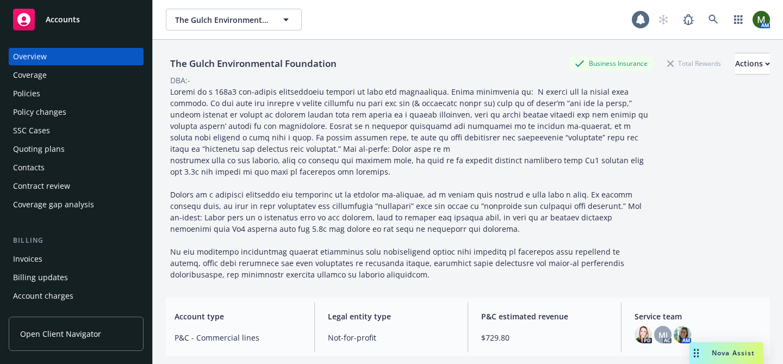
click at [43, 174] on div "Contacts" at bounding box center [29, 167] width 32 height 17
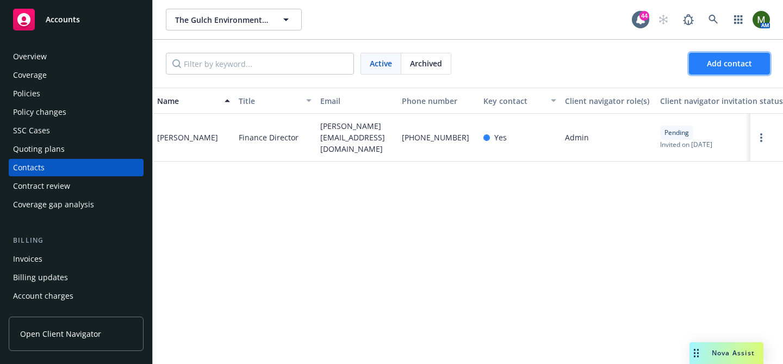
click at [724, 58] on span "Add contact" at bounding box center [729, 63] width 45 height 10
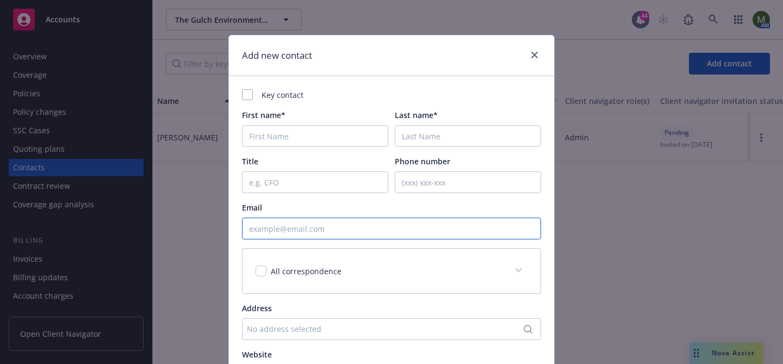
click at [297, 228] on input "Email" at bounding box center [391, 229] width 299 height 22
paste input "[PERSON_NAME][EMAIL_ADDRESS][DOMAIN_NAME]"
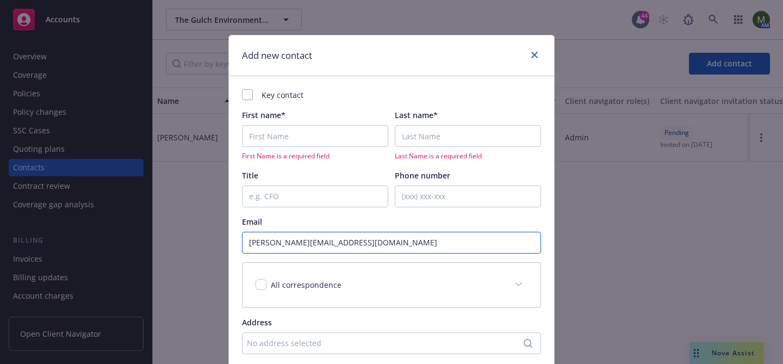
type input "[PERSON_NAME][EMAIL_ADDRESS][DOMAIN_NAME]"
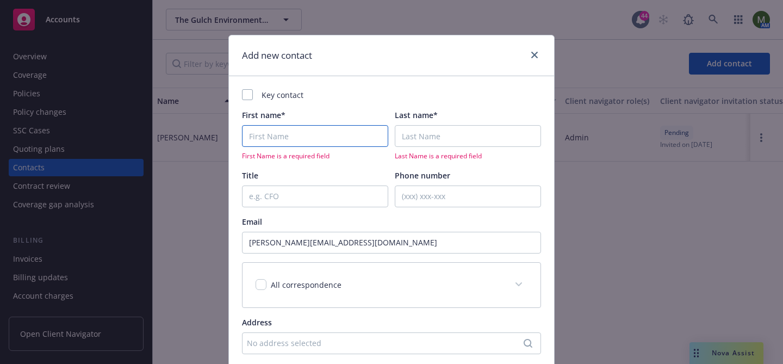
click at [319, 144] on input "First name*" at bounding box center [315, 136] width 146 height 22
type input "[PERSON_NAME]"
click at [429, 149] on div "Last Name is a required field" at bounding box center [468, 142] width 146 height 35
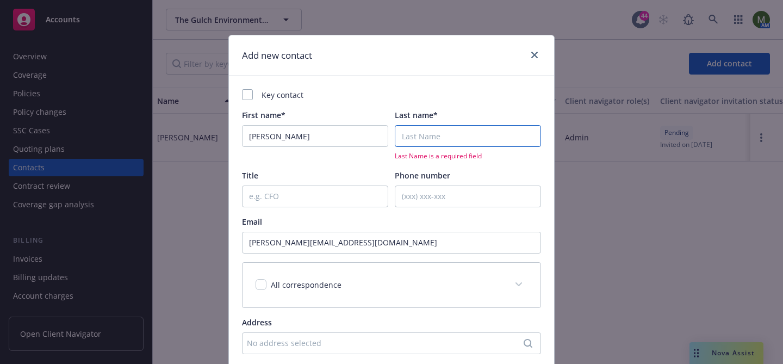
click at [429, 144] on input "Last name*" at bounding box center [468, 136] width 146 height 22
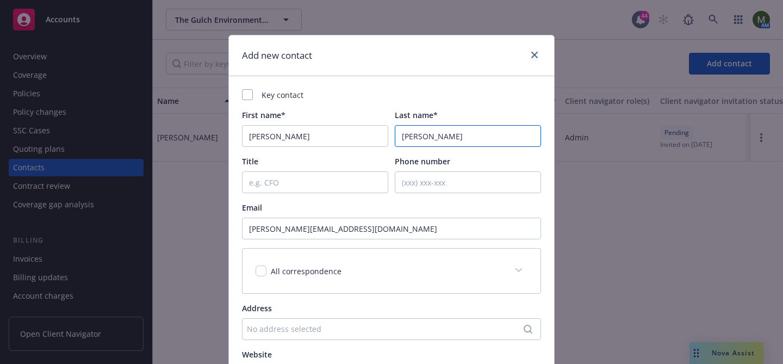
type input "[PERSON_NAME]"
click at [300, 182] on input "Title" at bounding box center [315, 182] width 146 height 22
click at [247, 94] on div at bounding box center [247, 94] width 11 height 11
checkbox input "true"
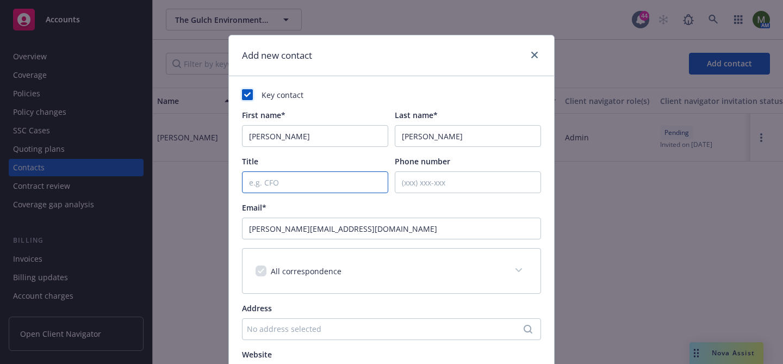
click at [336, 181] on input "Title" at bounding box center [315, 182] width 146 height 22
paste input "[PHONE_NUMBER]"
click at [336, 181] on input "[PHONE_NUMBER]" at bounding box center [315, 182] width 146 height 22
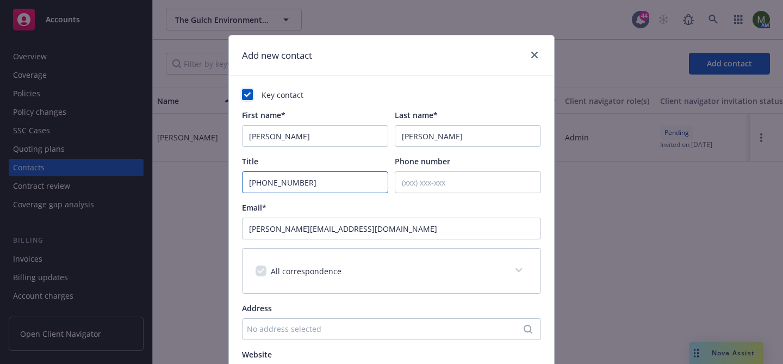
type input "[PHONE_NUMBER]"
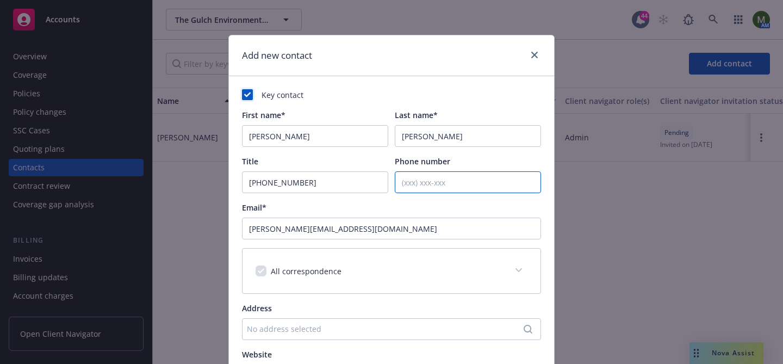
click at [414, 181] on input "Phone number" at bounding box center [468, 182] width 146 height 22
paste input "[PHONE_NUMBER]"
type input "[PHONE_NUMBER]"
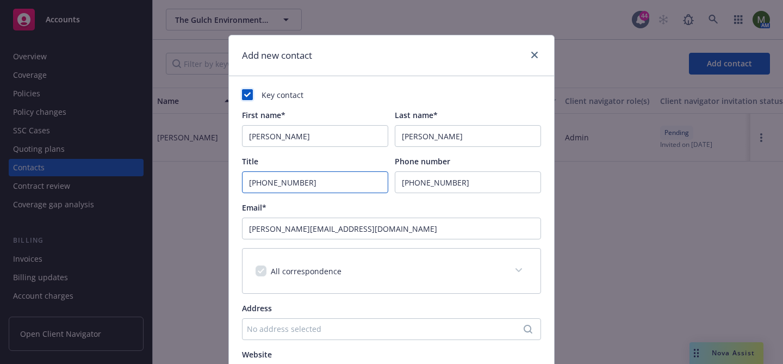
click at [350, 183] on input "[PHONE_NUMBER]" at bounding box center [315, 182] width 146 height 22
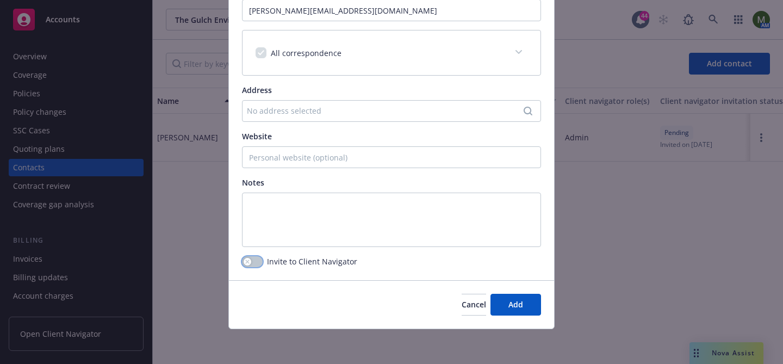
click at [259, 263] on button "button" at bounding box center [252, 261] width 21 height 11
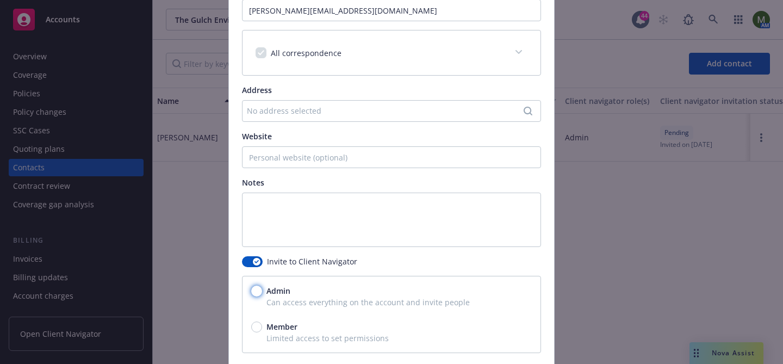
click at [256, 290] on input "Admin" at bounding box center [256, 291] width 11 height 11
radio input "true"
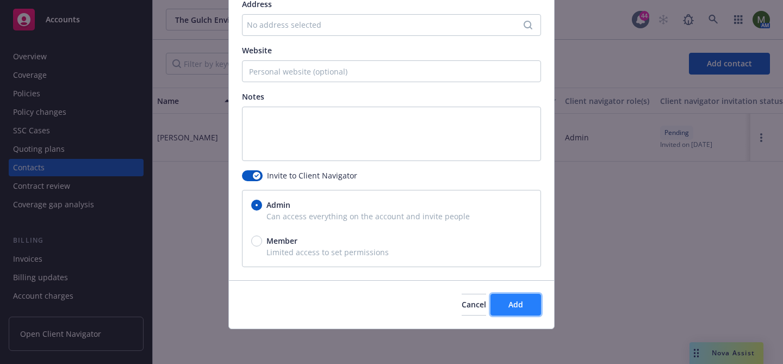
click at [498, 298] on button "Add" at bounding box center [516, 305] width 51 height 22
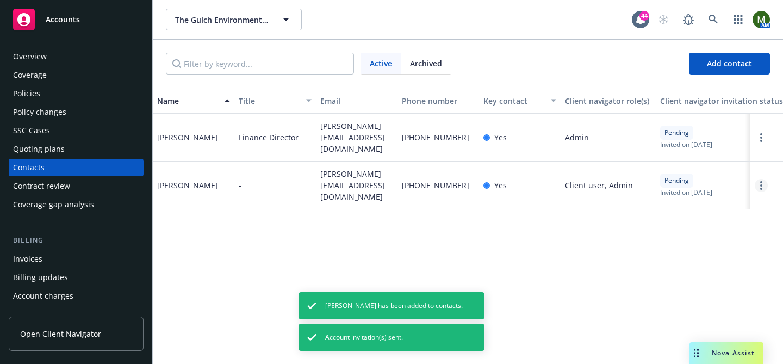
click at [760, 181] on icon "Open options" at bounding box center [761, 185] width 2 height 9
click at [607, 140] on div "Admin" at bounding box center [608, 138] width 95 height 48
click at [761, 133] on circle "Open options" at bounding box center [761, 134] width 2 height 2
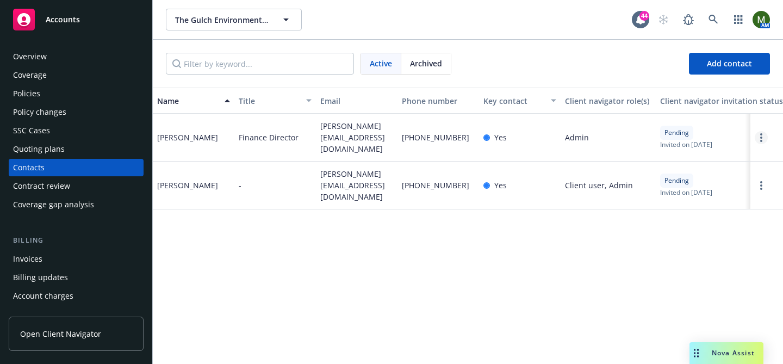
click at [761, 137] on circle "Open options" at bounding box center [761, 138] width 2 height 2
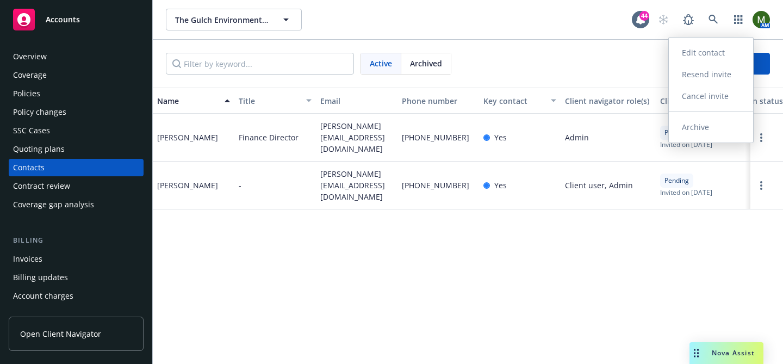
click at [708, 128] on link "Archive" at bounding box center [711, 127] width 84 height 22
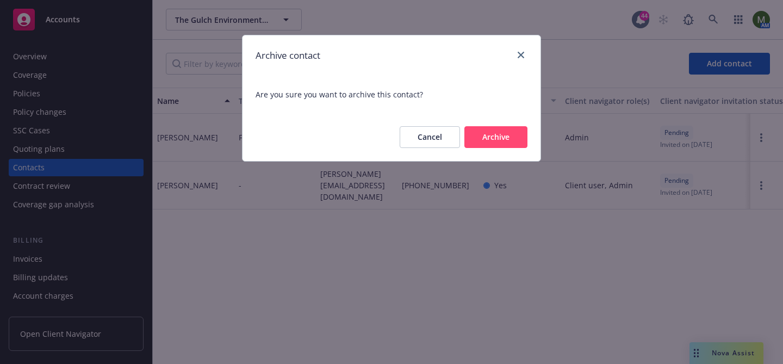
click at [504, 141] on button "Archive" at bounding box center [496, 137] width 63 height 22
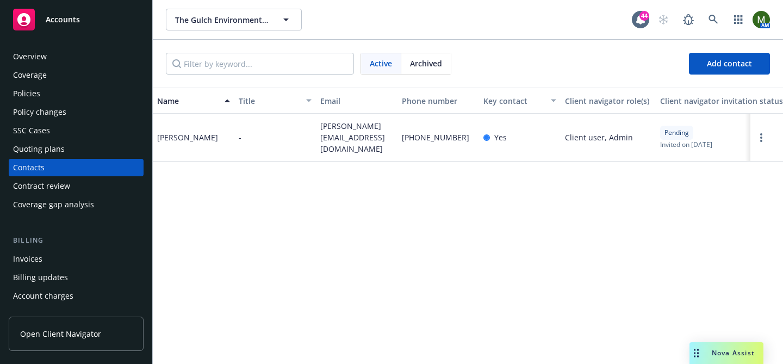
click at [334, 129] on span "[PERSON_NAME][EMAIL_ADDRESS][DOMAIN_NAME]" at bounding box center [356, 137] width 73 height 34
copy span "[PERSON_NAME][EMAIL_ADDRESS][DOMAIN_NAME]"
click at [101, 95] on div "Policies" at bounding box center [76, 93] width 126 height 17
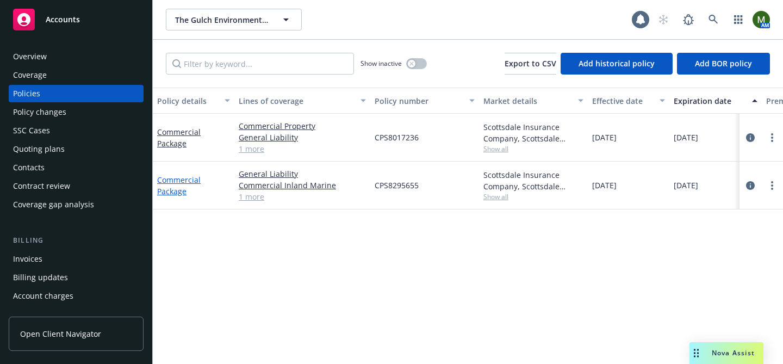
click at [184, 178] on link "Commercial Package" at bounding box center [179, 186] width 44 height 22
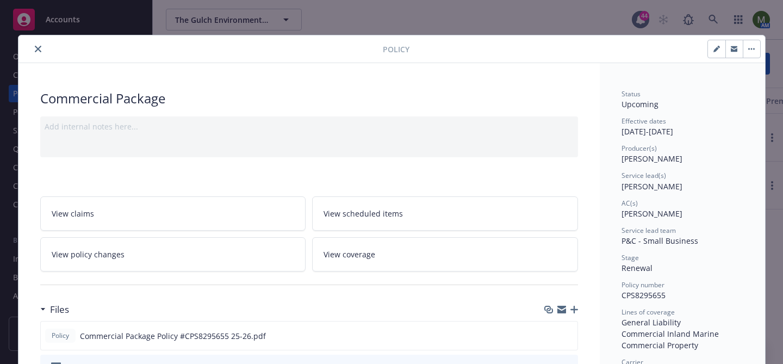
click at [562, 308] on icon "button" at bounding box center [562, 308] width 9 height 4
